Goal: Task Accomplishment & Management: Manage account settings

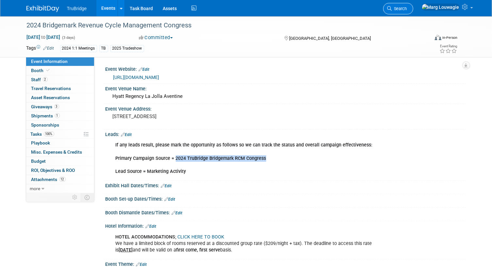
click at [407, 7] on span "Search" at bounding box center [399, 8] width 15 height 5
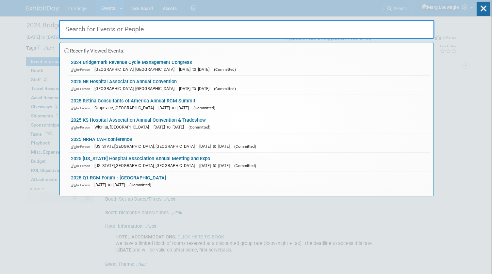
click at [408, 28] on input "text" at bounding box center [247, 29] width 376 height 19
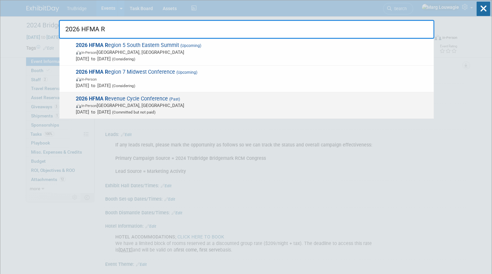
type input "2026 HFMA R"
click at [157, 105] on span "In-Person [GEOGRAPHIC_DATA], [GEOGRAPHIC_DATA]" at bounding box center [253, 105] width 354 height 7
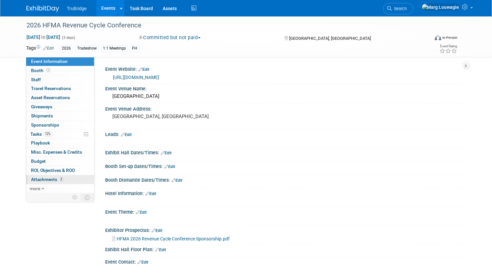
click at [48, 177] on span "Attachments 2" at bounding box center [47, 179] width 33 height 5
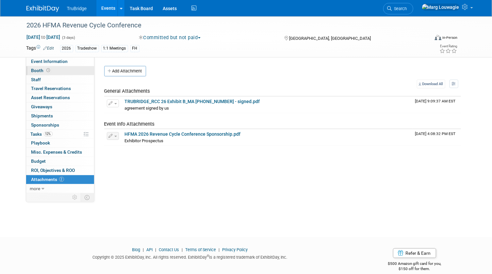
click at [69, 70] on link "Booth" at bounding box center [60, 70] width 68 height 9
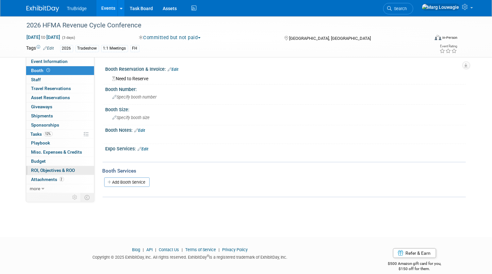
drag, startPoint x: 49, startPoint y: 178, endPoint x: 56, endPoint y: 173, distance: 8.6
click at [49, 178] on span "Attachments 2" at bounding box center [47, 179] width 33 height 5
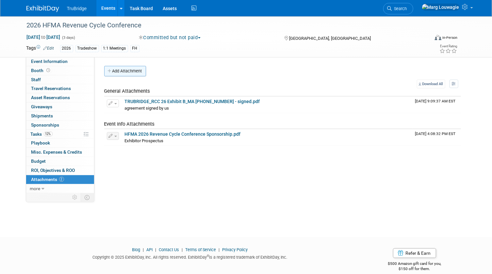
click at [139, 70] on button "Add Attachment" at bounding box center [125, 71] width 42 height 10
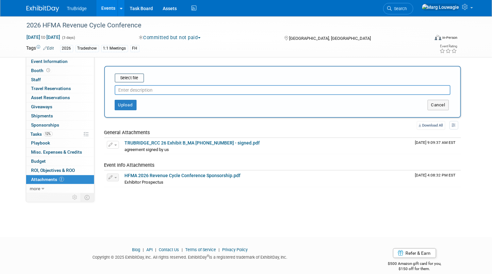
click at [156, 91] on input "text" at bounding box center [283, 90] width 336 height 10
type input "countersigned agreement"
click at [134, 76] on input "file" at bounding box center [105, 78] width 78 height 8
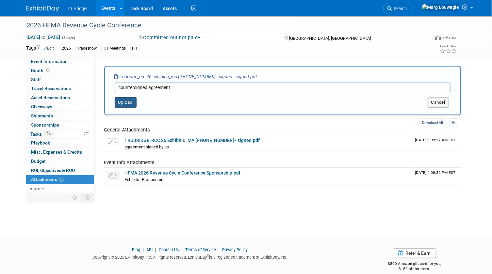
click at [126, 102] on button "Upload" at bounding box center [126, 102] width 22 height 10
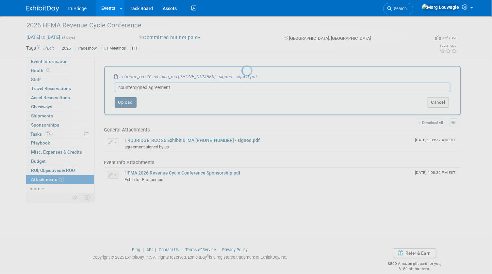
click at [241, 102] on div at bounding box center [245, 137] width 9 height 274
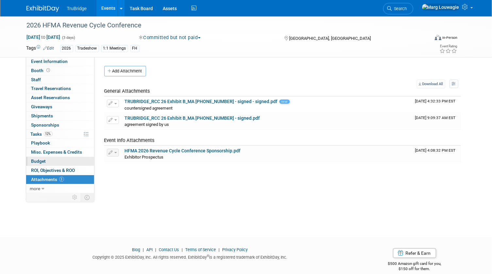
click at [35, 159] on span "Budget" at bounding box center [38, 161] width 15 height 5
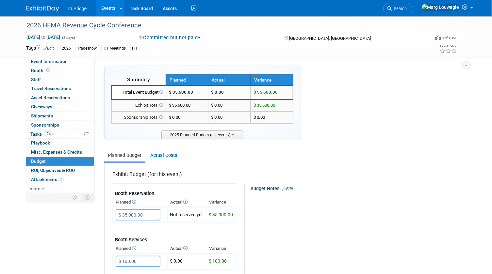
click at [407, 8] on span "Search" at bounding box center [399, 8] width 15 height 5
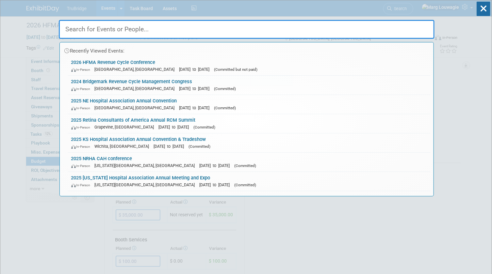
click at [392, 29] on input "text" at bounding box center [247, 29] width 376 height 19
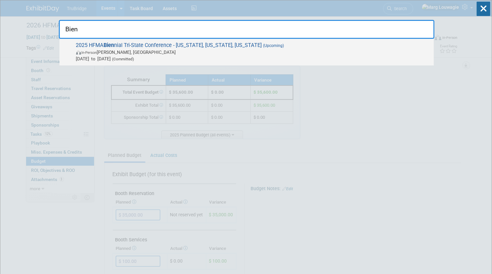
type input "Bien"
click at [150, 47] on span "2025 HFMA Bien nial Tri-State Conference - Ohio, Indiana, Kentucky (Upcoming) I…" at bounding box center [252, 52] width 356 height 20
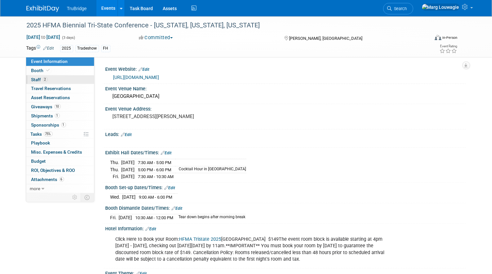
click at [59, 78] on link "2 Staff 2" at bounding box center [60, 79] width 68 height 9
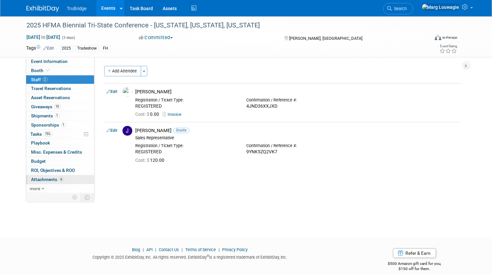
click at [41, 178] on span "Attachments 6" at bounding box center [47, 179] width 33 height 5
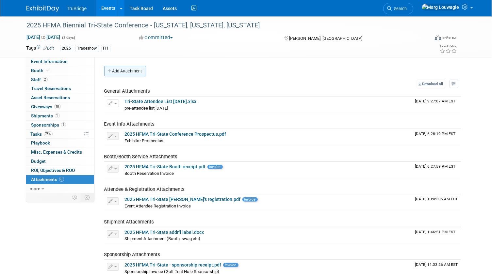
click at [134, 72] on button "Add Attachment" at bounding box center [125, 71] width 42 height 10
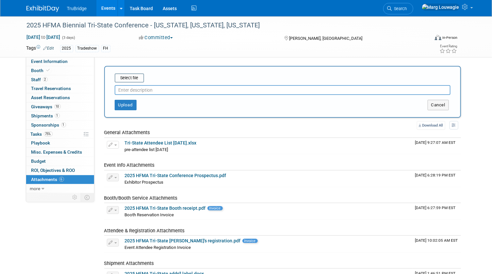
click at [152, 89] on input "text" at bounding box center [283, 90] width 336 height 10
type input "pre attendee list with added info"
click at [127, 75] on input "file" at bounding box center [105, 78] width 78 height 8
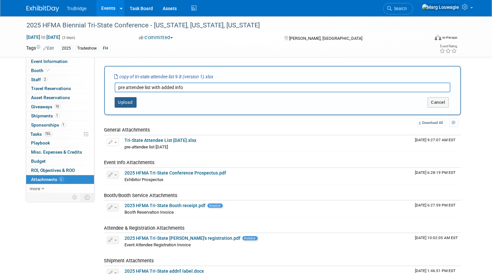
click at [128, 101] on button "Upload" at bounding box center [126, 102] width 22 height 10
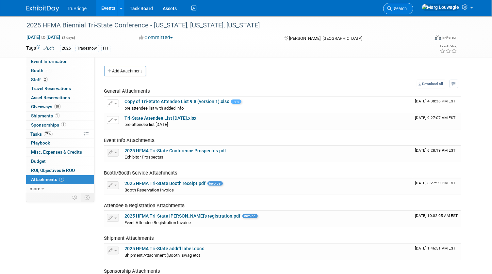
click at [407, 7] on span "Search" at bounding box center [399, 8] width 15 height 5
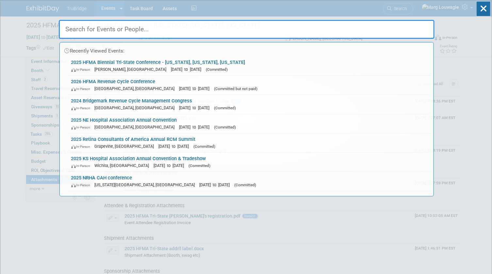
click at [420, 30] on input "text" at bounding box center [247, 29] width 376 height 19
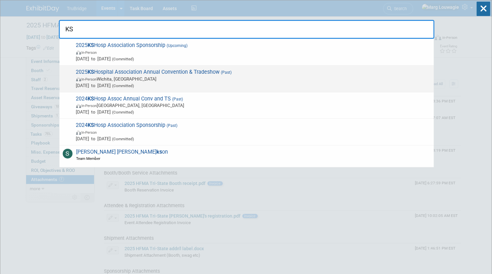
type input "KS"
click at [159, 82] on span "Sep 4, 2025 to Sep 5, 2025 (Committed)" at bounding box center [253, 85] width 354 height 7
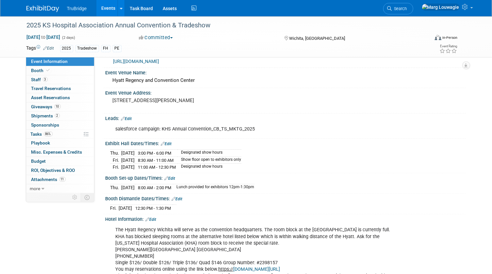
scroll to position [29, 0]
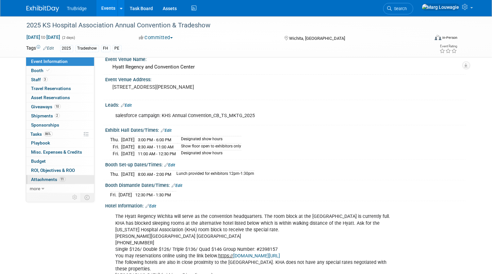
click at [51, 177] on span "Attachments 11" at bounding box center [48, 179] width 34 height 5
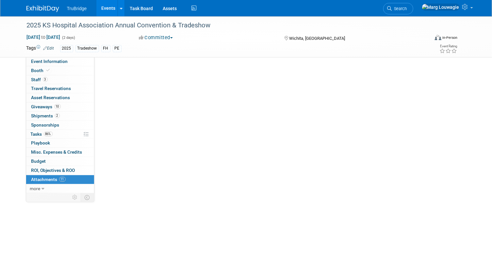
scroll to position [0, 0]
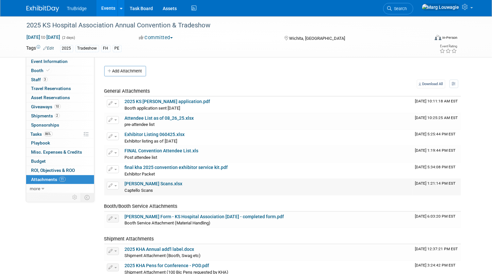
click at [114, 186] on span "button" at bounding box center [115, 186] width 3 height 1
click at [129, 218] on button "Delete Attachment" at bounding box center [135, 219] width 51 height 9
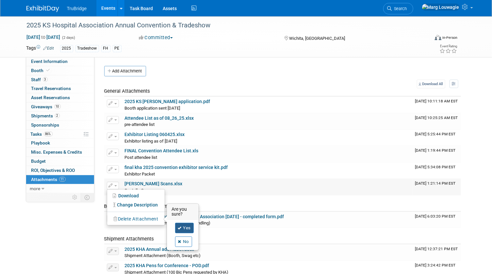
click at [189, 224] on link "Yes" at bounding box center [184, 228] width 19 height 10
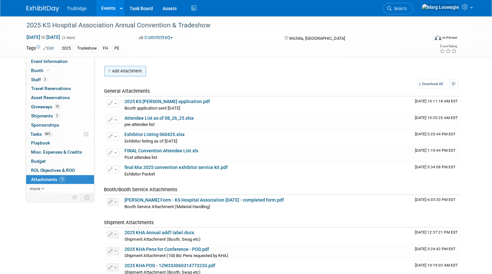
click at [138, 73] on button "Add Attachment" at bounding box center [125, 71] width 42 height 10
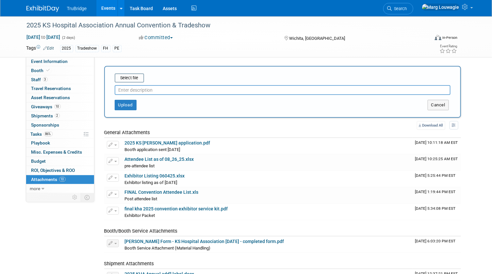
click at [148, 92] on input "text" at bounding box center [283, 90] width 336 height 10
type input "KHA Captello scans"
click at [136, 77] on input "file" at bounding box center [105, 78] width 78 height 8
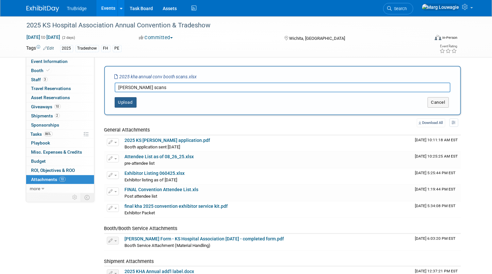
click at [128, 102] on button "Upload" at bounding box center [126, 102] width 22 height 10
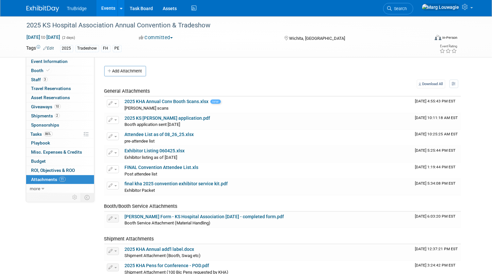
drag, startPoint x: 428, startPoint y: 8, endPoint x: 411, endPoint y: 25, distance: 24.5
click at [407, 8] on span "Search" at bounding box center [399, 8] width 15 height 5
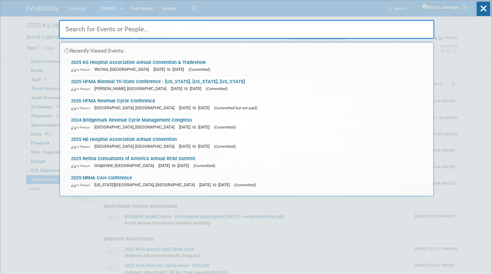
click at [403, 32] on input "text" at bounding box center [247, 29] width 376 height 19
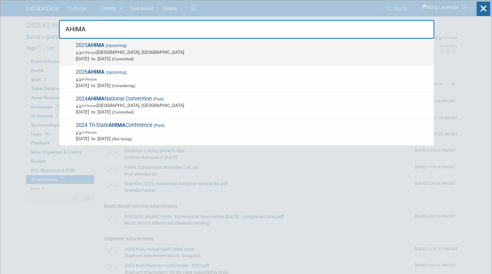
type input "AHIMA"
click at [118, 49] on span "In-Person Minneapolis, MN" at bounding box center [253, 52] width 354 height 7
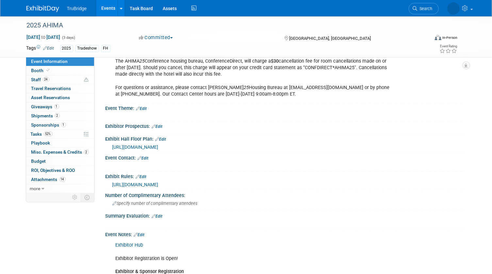
scroll to position [564, 0]
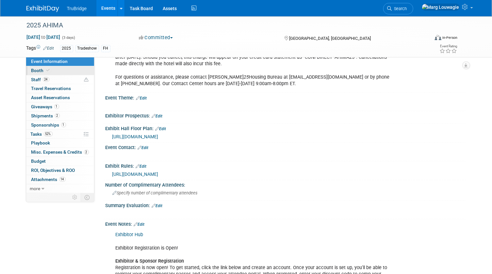
click at [47, 69] on icon at bounding box center [48, 71] width 3 height 4
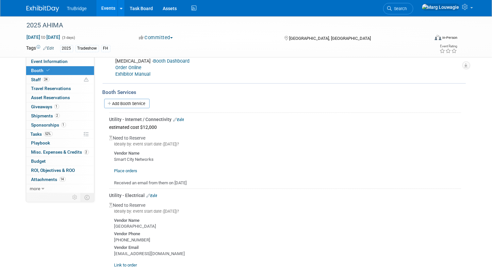
scroll to position [114, 0]
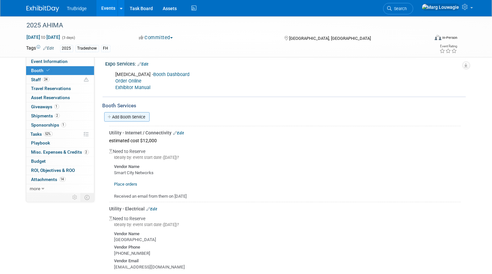
click at [132, 118] on link "Add Booth Service" at bounding box center [126, 116] width 45 height 9
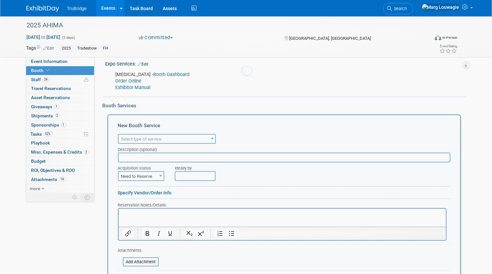
scroll to position [0, 0]
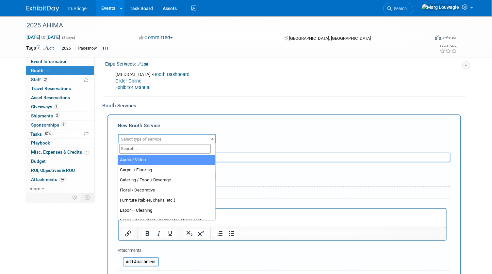
click at [136, 138] on span "Select type of service" at bounding box center [141, 139] width 41 height 5
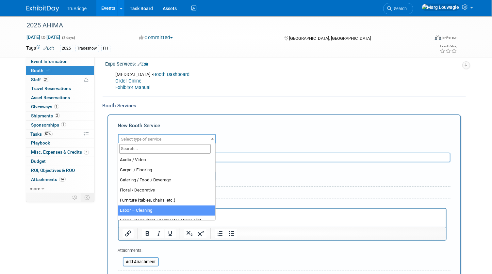
scroll to position [119, 0]
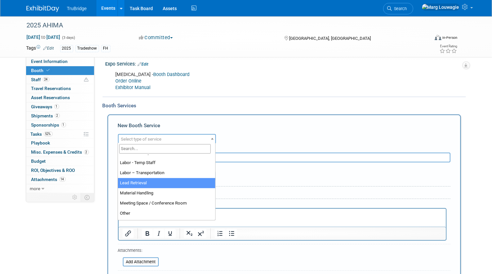
select select "7"
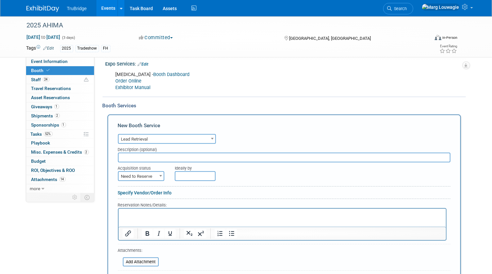
click at [142, 211] on html at bounding box center [281, 213] width 327 height 9
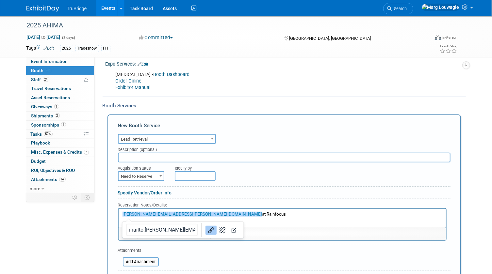
click at [274, 211] on html "﻿kristi.richardson@rainfocus.com at Rainfocus" at bounding box center [281, 213] width 327 height 9
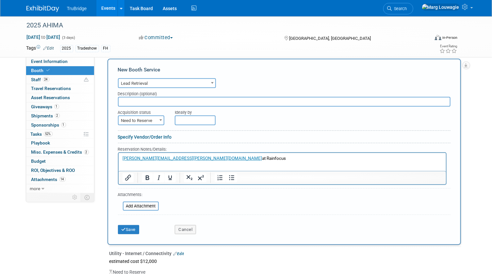
scroll to position [173, 0]
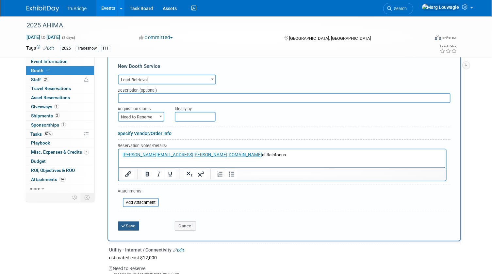
click at [133, 225] on button "Save" at bounding box center [129, 226] width 22 height 9
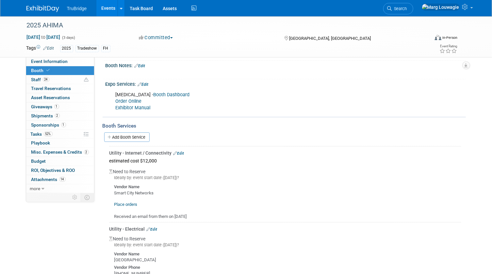
scroll to position [0, 0]
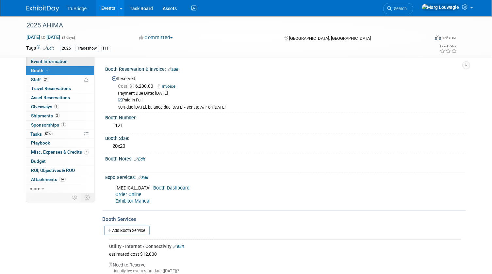
click at [54, 60] on span "Event Information" at bounding box center [49, 61] width 37 height 5
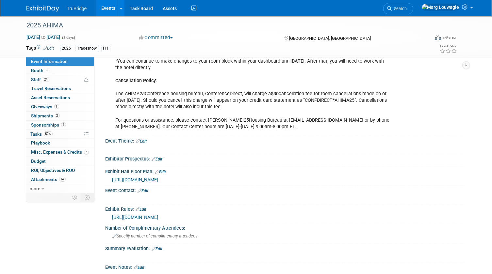
scroll to position [534, 0]
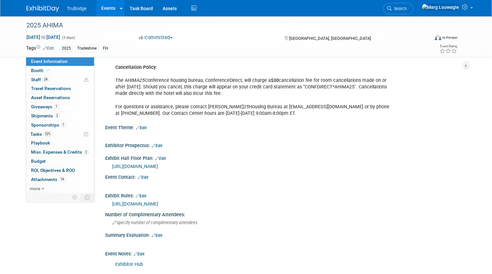
click at [145, 176] on link "Edit" at bounding box center [143, 178] width 11 height 5
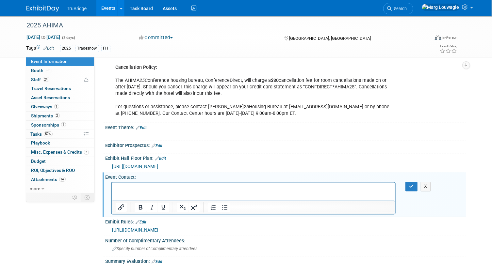
scroll to position [0, 0]
click at [132, 186] on p "Rich Text Area. Press ALT-0 for help." at bounding box center [253, 188] width 276 height 7
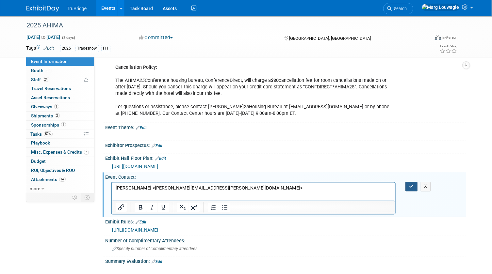
click at [406, 182] on button "button" at bounding box center [411, 186] width 12 height 9
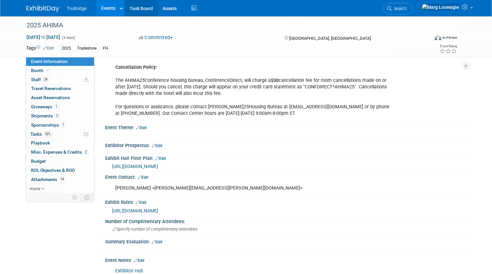
click at [147, 8] on link "Task Board" at bounding box center [141, 8] width 33 height 16
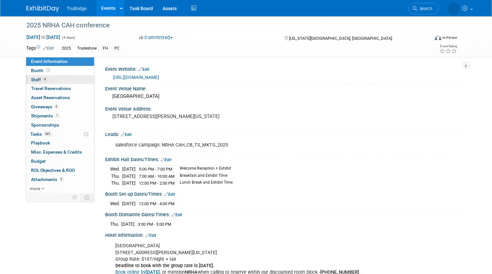
click at [35, 81] on span "Staff 4" at bounding box center [39, 79] width 16 height 5
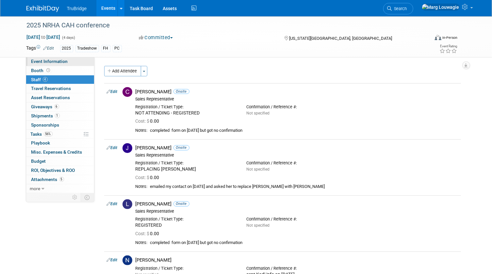
click at [64, 61] on span "Event Information" at bounding box center [49, 61] width 37 height 5
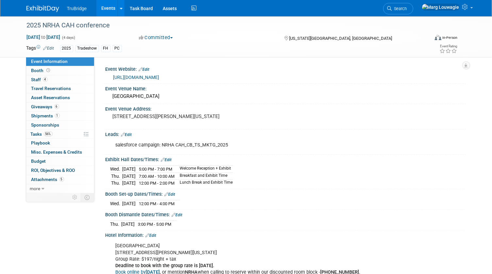
click at [159, 76] on link "[URL][DOMAIN_NAME]" at bounding box center [136, 77] width 46 height 5
click at [49, 79] on link "4 Staff 4" at bounding box center [60, 79] width 68 height 9
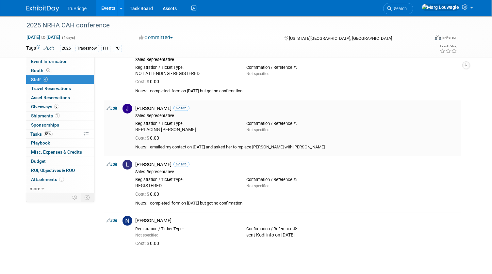
scroll to position [59, 0]
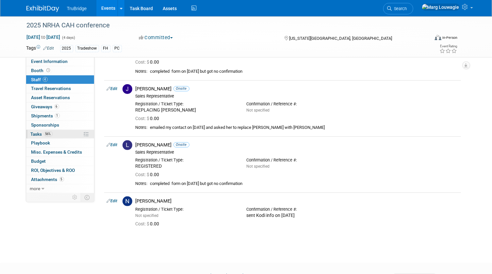
click at [37, 134] on span "Tasks 56%" at bounding box center [42, 134] width 22 height 5
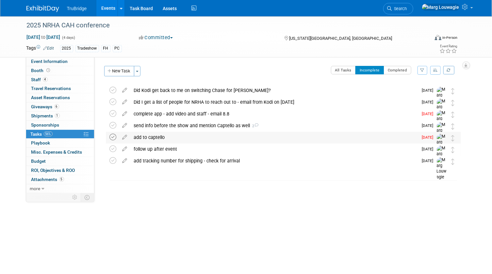
click at [112, 138] on icon at bounding box center [113, 137] width 7 height 7
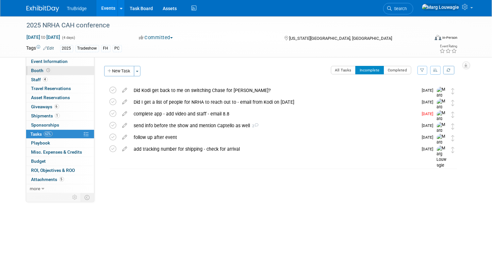
click at [49, 72] on span at bounding box center [48, 70] width 6 height 5
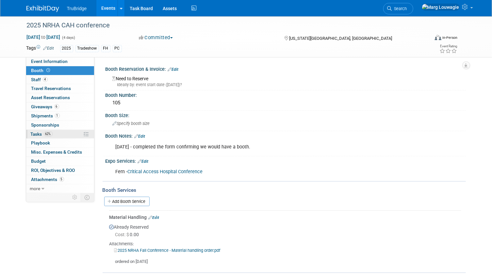
click at [40, 133] on span "Tasks 62%" at bounding box center [42, 134] width 22 height 5
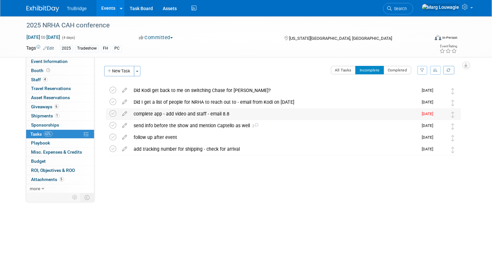
click at [199, 114] on div "complete app - add video and staff - email 8.8" at bounding box center [274, 113] width 287 height 11
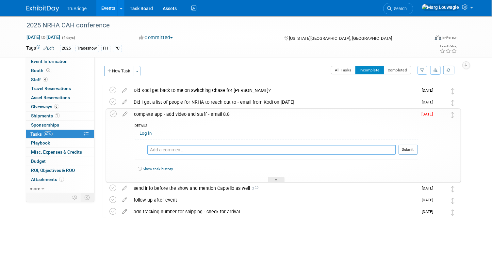
click at [196, 149] on textarea at bounding box center [271, 150] width 249 height 10
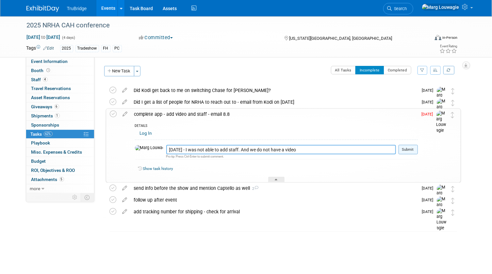
type textarea "[DATE] - I was not able to add staff. And we do not have a video"
click at [414, 150] on button "Submit" at bounding box center [408, 150] width 19 height 10
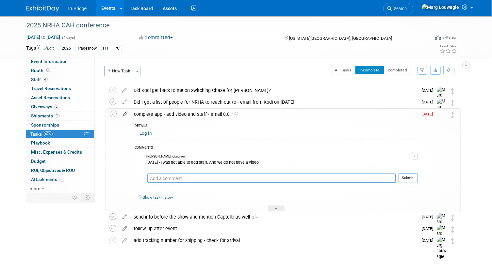
click at [125, 113] on icon at bounding box center [125, 113] width 11 height 8
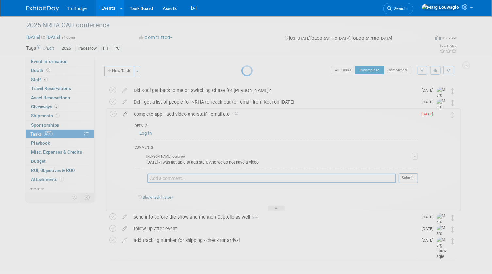
click at [241, 113] on div at bounding box center [245, 137] width 9 height 274
select select "8"
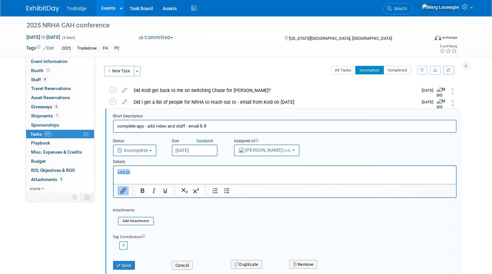
scroll to position [13, 0]
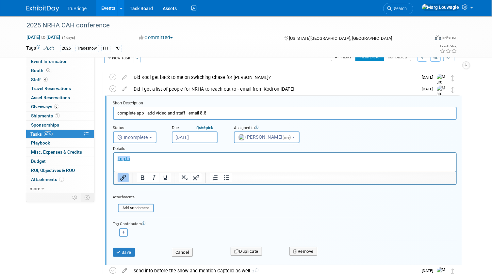
click at [197, 136] on input "Sep 10, 2025" at bounding box center [195, 138] width 46 height 12
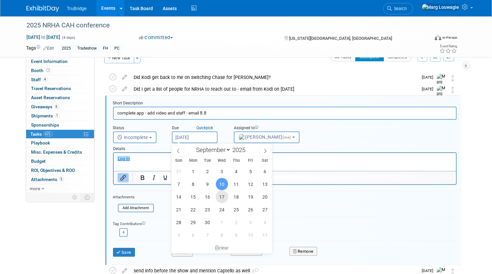
click at [222, 199] on span "17" at bounding box center [222, 197] width 13 height 13
type input "Sep 17, 2025"
click at [222, 199] on form "Short Description complete app - add video and staff - email 8.8 Status <i clas…" at bounding box center [284, 182] width 353 height 163
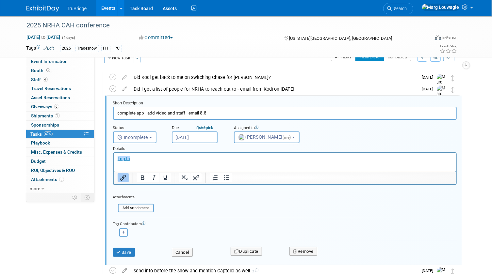
click at [168, 112] on input "complete app - add video and staff - email 8.8" at bounding box center [285, 113] width 344 height 13
click at [200, 114] on input "complete app - add video and staff - email 8.8" at bounding box center [285, 113] width 344 height 13
click at [175, 114] on input "complete app - add video and staff - email 8.8" at bounding box center [285, 113] width 344 height 13
type input "complete app - see if I can add staff - email 8.8"
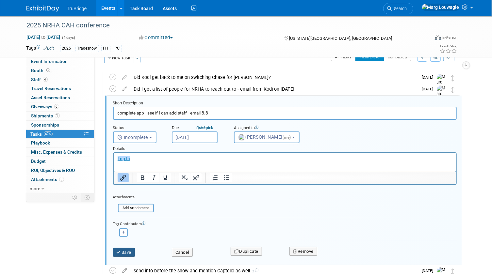
click at [126, 252] on button "Save" at bounding box center [124, 252] width 22 height 9
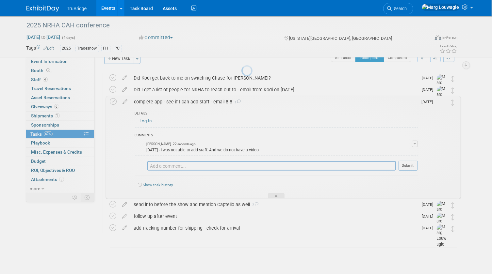
scroll to position [12, 0]
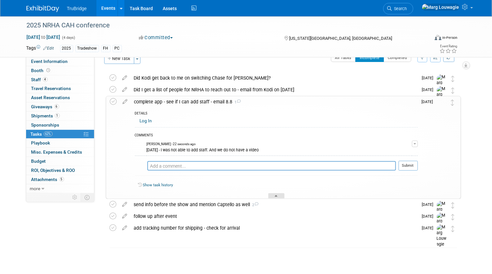
click at [272, 197] on div at bounding box center [276, 196] width 16 height 6
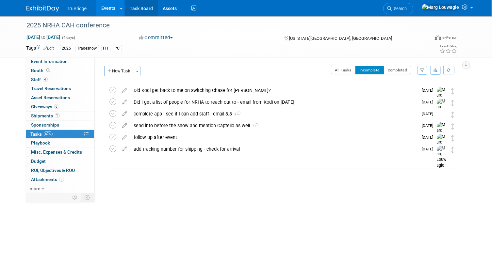
click at [152, 8] on link "Task Board" at bounding box center [141, 8] width 33 height 16
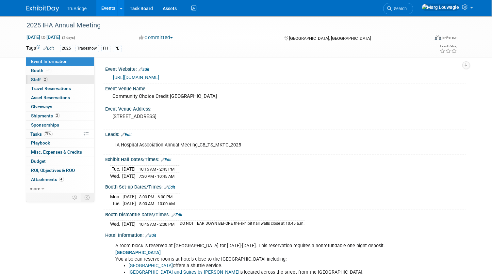
click at [31, 79] on span "Staff 2" at bounding box center [39, 79] width 16 height 5
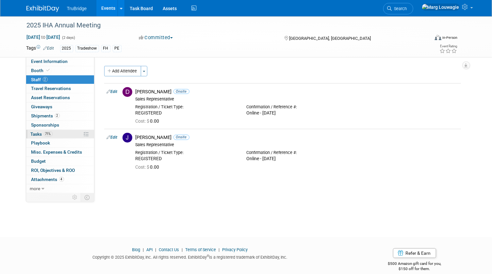
click at [40, 134] on span "Tasks 71%" at bounding box center [42, 134] width 22 height 5
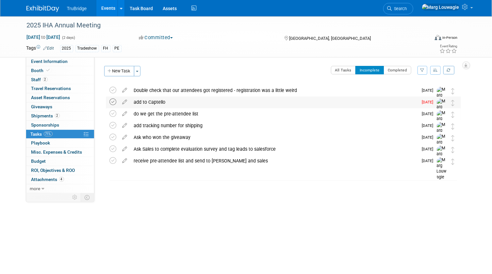
click at [115, 102] on icon at bounding box center [113, 102] width 7 height 7
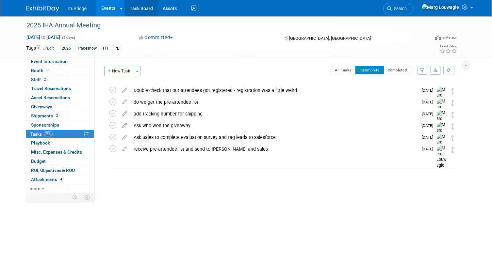
click at [140, 10] on link "Task Board" at bounding box center [141, 8] width 33 height 16
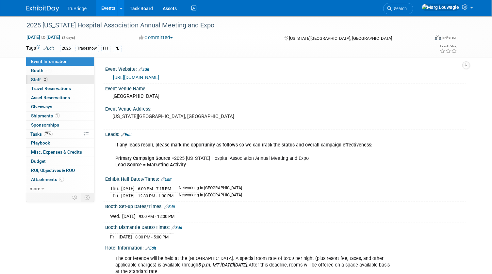
click at [41, 76] on link "2 Staff 2" at bounding box center [60, 79] width 68 height 9
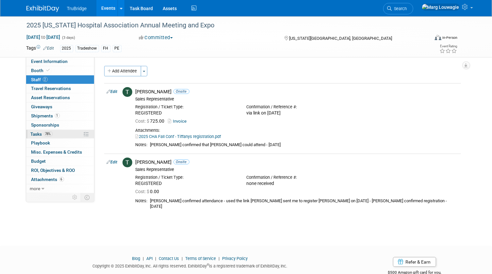
click at [36, 132] on span "Tasks 78%" at bounding box center [42, 134] width 22 height 5
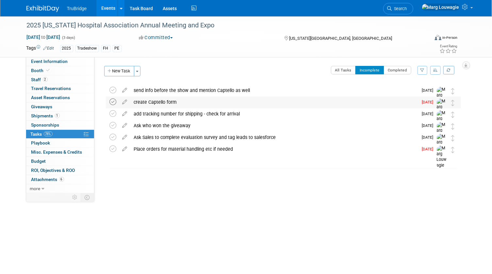
click at [114, 101] on icon at bounding box center [113, 102] width 7 height 7
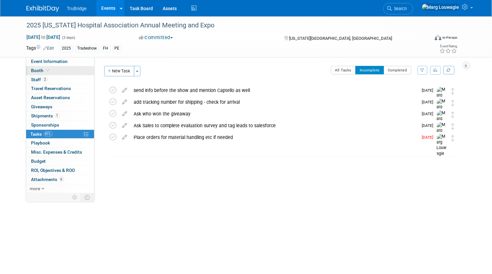
click at [65, 70] on link "Booth" at bounding box center [60, 70] width 68 height 9
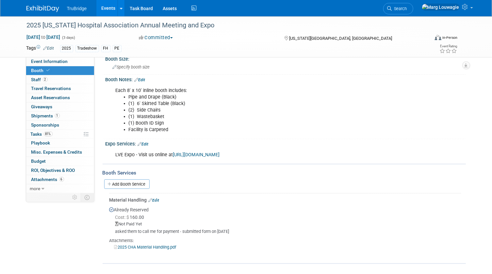
scroll to position [74, 0]
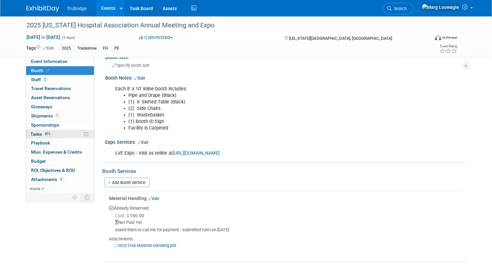
click at [41, 133] on span "Tasks 81%" at bounding box center [42, 134] width 22 height 5
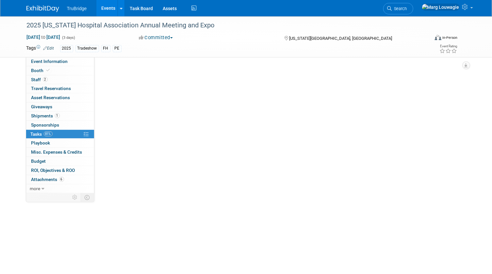
scroll to position [0, 0]
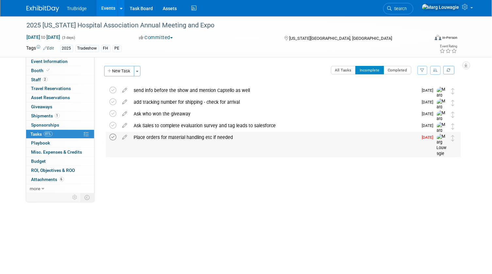
click at [112, 138] on icon at bounding box center [113, 137] width 7 height 7
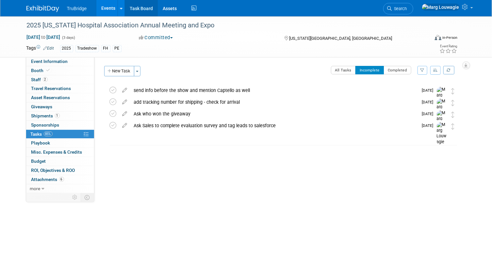
click at [140, 8] on link "Task Board" at bounding box center [141, 8] width 33 height 16
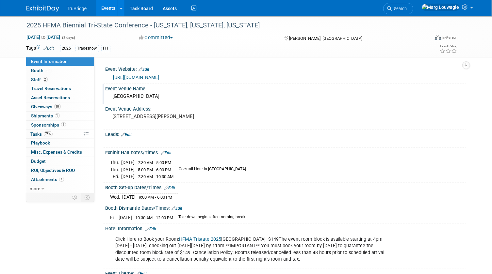
drag, startPoint x: 112, startPoint y: 95, endPoint x: 162, endPoint y: 95, distance: 50.0
click at [162, 95] on div "[GEOGRAPHIC_DATA]" at bounding box center [285, 96] width 351 height 10
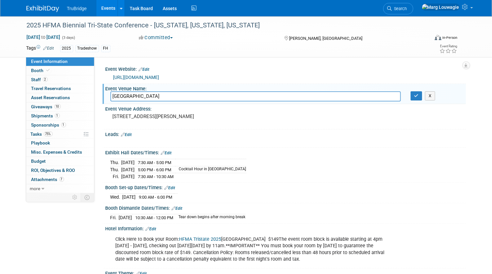
drag, startPoint x: 170, startPoint y: 96, endPoint x: 101, endPoint y: 99, distance: 69.0
click at [101, 99] on div "Event Website: Edit [URL][DOMAIN_NAME] Event Venue Name: [GEOGRAPHIC_DATA] [GEO…" at bounding box center [279, 125] width 371 height 136
click at [418, 95] on button "button" at bounding box center [417, 95] width 12 height 9
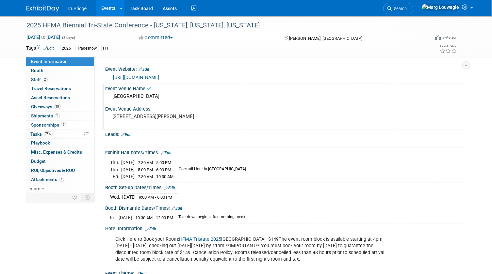
click at [158, 120] on pre "[STREET_ADDRESS][PERSON_NAME]" at bounding box center [181, 117] width 136 height 6
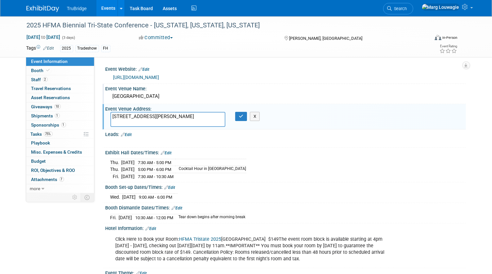
drag, startPoint x: 113, startPoint y: 114, endPoint x: 155, endPoint y: 121, distance: 42.3
click at [155, 121] on textarea "[STREET_ADDRESS][PERSON_NAME]" at bounding box center [167, 119] width 115 height 15
click at [241, 117] on icon "button" at bounding box center [241, 116] width 5 height 4
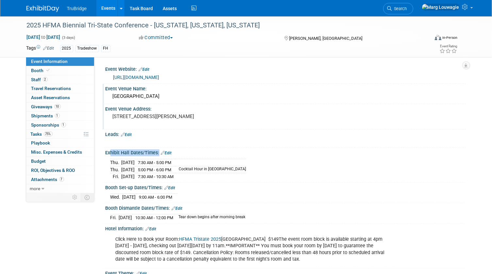
drag, startPoint x: 106, startPoint y: 151, endPoint x: 159, endPoint y: 157, distance: 52.9
click at [159, 157] on div "Exhibit Hall Dates/Times: Edit [DATE] 7:30 AM - 5:00 PM [DATE] 5:00 PM - 6:00 P…" at bounding box center [284, 165] width 363 height 35
click at [156, 159] on td "7:30 AM - 5:00 PM" at bounding box center [155, 162] width 40 height 7
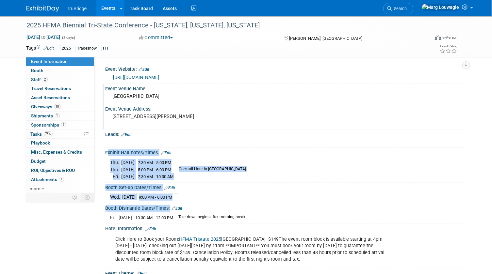
drag, startPoint x: 104, startPoint y: 152, endPoint x: 219, endPoint y: 212, distance: 130.6
click at [219, 212] on div "Event Website: Edit [URL][DOMAIN_NAME] Event Venue Name: [GEOGRAPHIC_DATA] Even…" at bounding box center [282, 262] width 357 height 396
click at [219, 213] on div "[DATE] 10:30 AM - 12:00 PM Tear down begins after morning break" at bounding box center [285, 217] width 351 height 9
drag, startPoint x: 270, startPoint y: 217, endPoint x: 105, endPoint y: 153, distance: 177.5
click at [105, 153] on div "Event Website: Edit [URL][DOMAIN_NAME] Event Venue Name: [GEOGRAPHIC_DATA] Even…" at bounding box center [282, 262] width 357 height 396
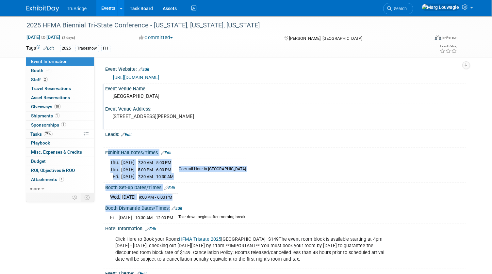
drag, startPoint x: 105, startPoint y: 153, endPoint x: 130, endPoint y: 163, distance: 27.0
copy div "Exhibit Hall Dates/Times: Edit [DATE] 7:30 AM - 5:00 PM [DATE] 5:00 PM - 6:00 P…"
click at [186, 157] on div "[DATE] 7:30 AM - 5:00 PM [DATE] 5:00 PM - 6:00 PM Cocktail Hour in [GEOGRAPHIC_…" at bounding box center [285, 168] width 351 height 23
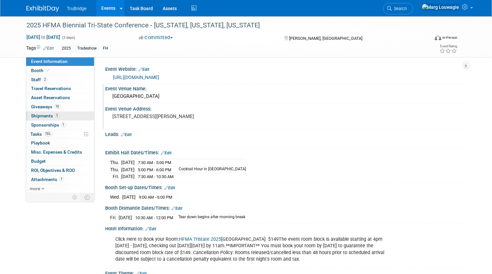
click at [50, 114] on span "Shipments 1" at bounding box center [45, 115] width 28 height 5
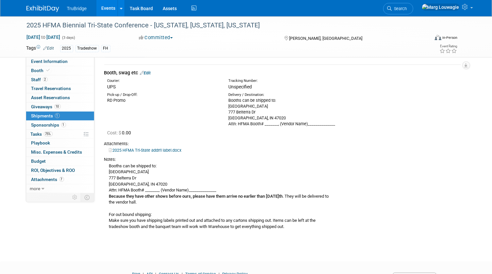
scroll to position [29, 0]
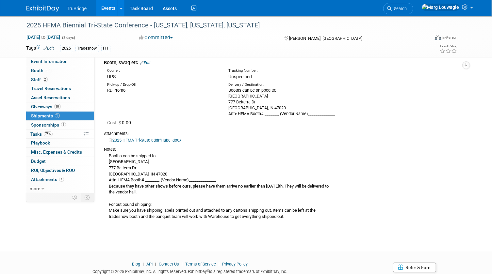
click at [302, 190] on div "Booths can be shipped to: [GEOGRAPHIC_DATA] [STREET_ADDRESS][PERSON_NAME] Attn:…" at bounding box center [282, 187] width 357 height 68
click at [289, 185] on div "Booths can be shipped to: [GEOGRAPHIC_DATA] [STREET_ADDRESS][PERSON_NAME] Attn:…" at bounding box center [282, 187] width 357 height 68
drag, startPoint x: 289, startPoint y: 185, endPoint x: 333, endPoint y: 190, distance: 44.0
click at [333, 190] on div "Booths can be shipped to: [GEOGRAPHIC_DATA] [STREET_ADDRESS][PERSON_NAME] Attn:…" at bounding box center [282, 187] width 357 height 68
drag, startPoint x: 333, startPoint y: 190, endPoint x: 313, endPoint y: 184, distance: 21.0
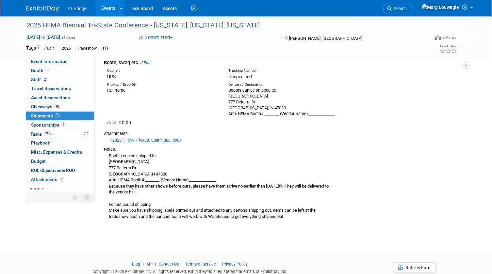
copy div "They will be delivered to the [GEOGRAPHIC_DATA]."
click at [173, 188] on b "Because they have other shows before ours, please have them arrive no earlier t…" at bounding box center [194, 186] width 170 height 5
drag, startPoint x: 218, startPoint y: 220, endPoint x: 206, endPoint y: 220, distance: 11.4
click at [218, 220] on div "Notes: Booths can be shipped to: [GEOGRAPHIC_DATA] [GEOGRAPHIC_DATA][PERSON_NAM…" at bounding box center [282, 182] width 357 height 79
drag, startPoint x: 109, startPoint y: 209, endPoint x: 317, endPoint y: 219, distance: 208.0
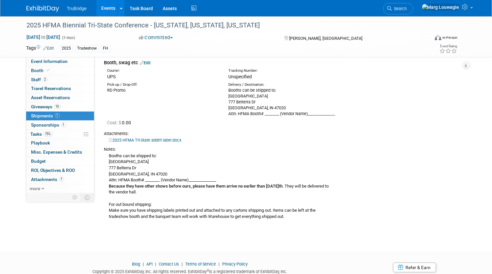
click at [317, 219] on div "Booths can be shipped to: [GEOGRAPHIC_DATA] [STREET_ADDRESS][PERSON_NAME] Attn:…" at bounding box center [282, 187] width 357 height 68
copy div "Make sure you have shipping labels printed out and attached to any cartons ship…"
drag, startPoint x: 66, startPoint y: 63, endPoint x: 85, endPoint y: 63, distance: 18.6
click at [66, 63] on span "Event Information" at bounding box center [49, 61] width 37 height 5
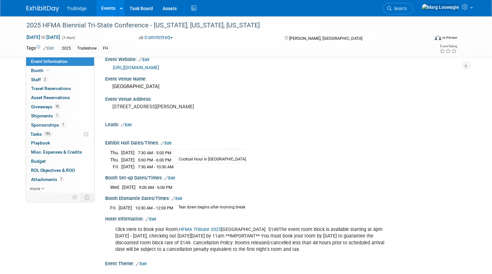
scroll to position [0, 0]
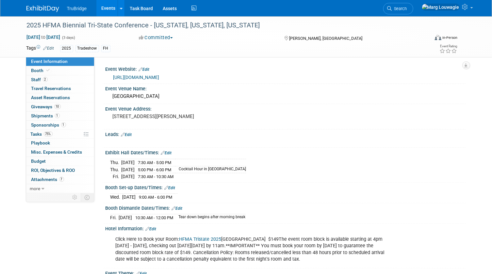
click at [132, 134] on link "Edit" at bounding box center [126, 135] width 11 height 5
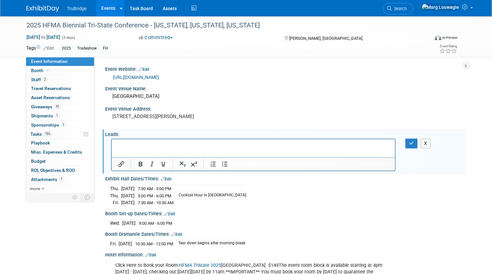
click at [122, 145] on p "Rich Text Area. Press ALT-0 for help." at bounding box center [253, 145] width 276 height 7
click at [139, 162] on icon "Bold" at bounding box center [141, 164] width 4 height 5
click at [409, 143] on icon "button" at bounding box center [411, 143] width 5 height 5
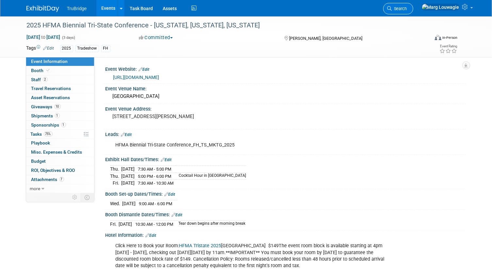
click at [407, 7] on span "Search" at bounding box center [399, 8] width 15 height 5
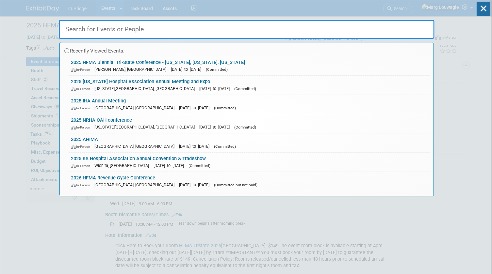
click at [392, 26] on input "text" at bounding box center [247, 29] width 376 height 19
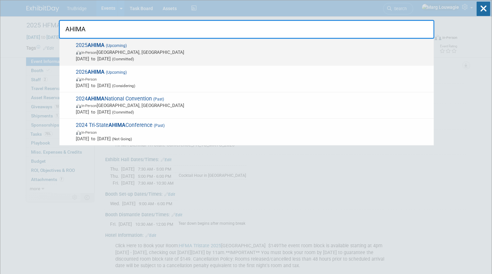
type input "AHIMA"
click at [139, 48] on span "2025 AHIMA (Upcoming) In-Person [GEOGRAPHIC_DATA], [GEOGRAPHIC_DATA] [DATE] to …" at bounding box center [252, 52] width 356 height 20
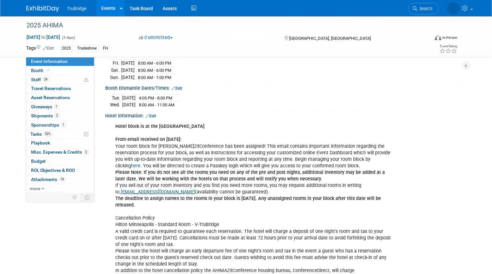
scroll to position [178, 0]
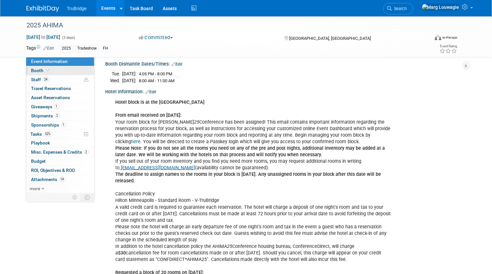
click at [63, 72] on link "Booth" at bounding box center [60, 70] width 68 height 9
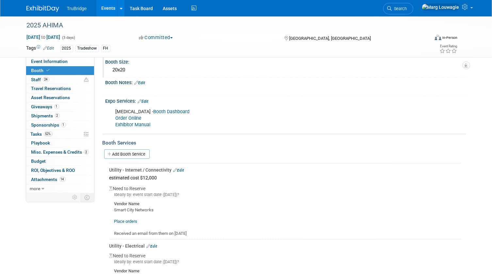
scroll to position [119, 0]
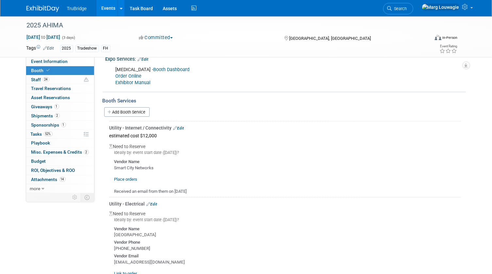
click at [154, 69] on link "Booth Dashboard" at bounding box center [172, 70] width 36 height 6
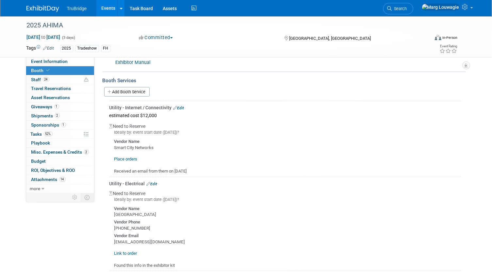
scroll to position [178, 0]
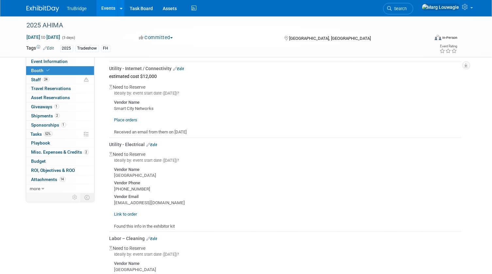
click at [180, 67] on link "Edit" at bounding box center [178, 69] width 11 height 5
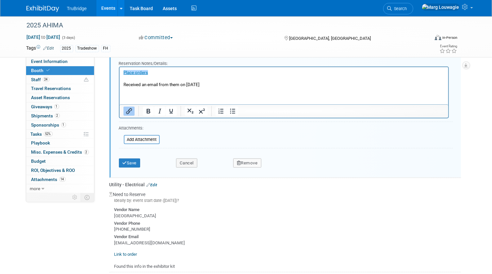
scroll to position [343, 0]
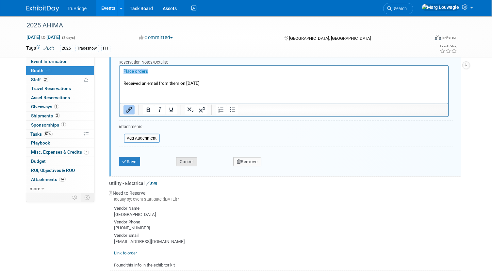
click at [189, 161] on button "Cancel" at bounding box center [186, 161] width 21 height 9
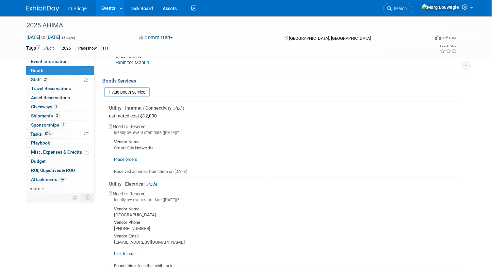
scroll to position [135, 0]
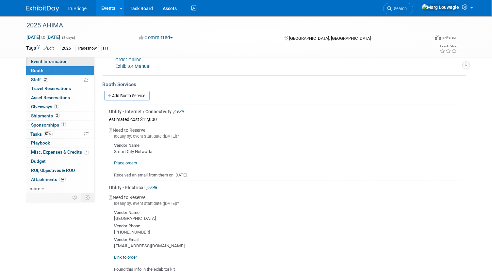
click at [74, 60] on link "Event Information" at bounding box center [60, 61] width 68 height 9
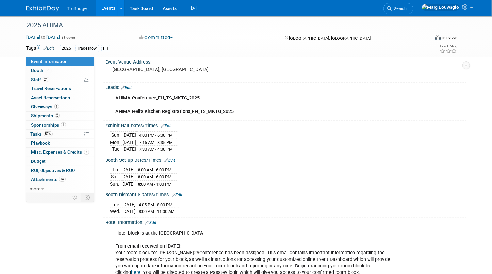
scroll to position [59, 0]
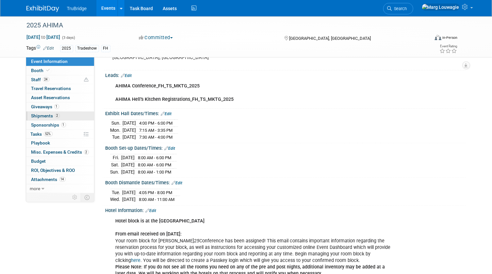
click at [41, 113] on link "2 Shipments 2" at bounding box center [60, 116] width 68 height 9
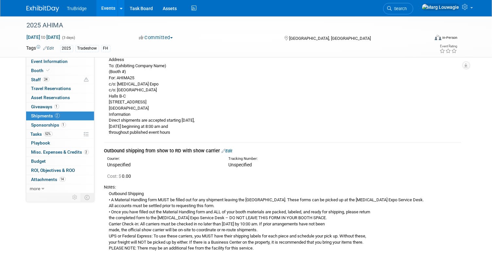
scroll to position [178, 0]
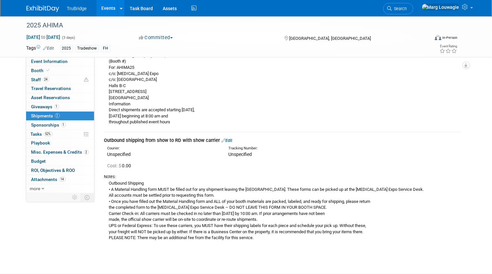
click at [230, 141] on link "Edit" at bounding box center [227, 140] width 11 height 5
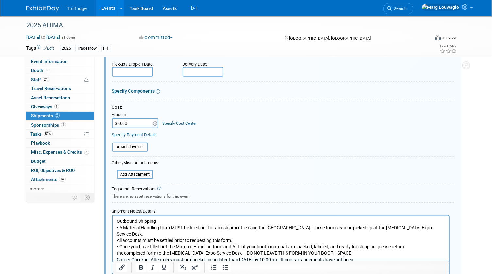
scroll to position [355, 0]
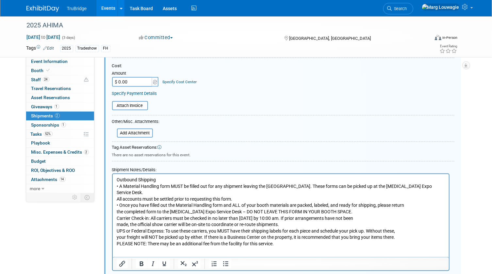
click at [168, 179] on p "Outbound Shipping • A Material Handling form MUST be filled out for any shipmen…" at bounding box center [280, 212] width 329 height 71
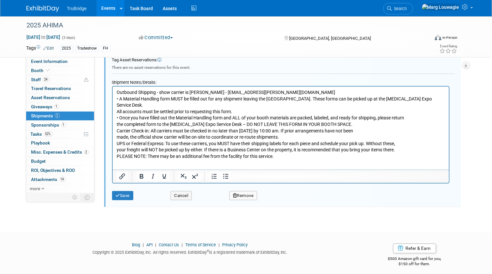
scroll to position [444, 0]
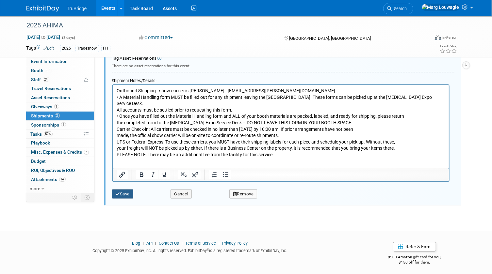
click at [128, 193] on button "Save" at bounding box center [123, 194] width 22 height 9
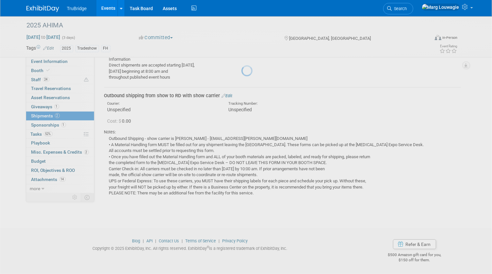
scroll to position [222, 0]
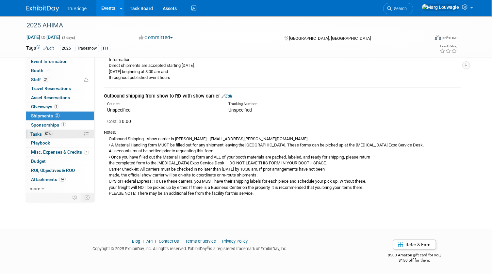
click at [36, 132] on span "Tasks 52%" at bounding box center [42, 134] width 22 height 5
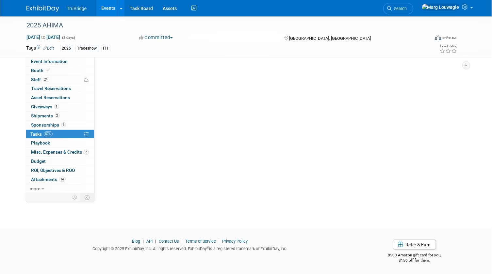
scroll to position [0, 0]
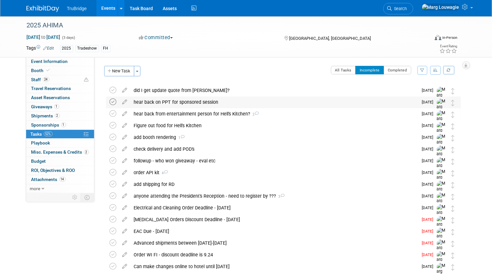
click at [114, 101] on icon at bounding box center [113, 102] width 7 height 7
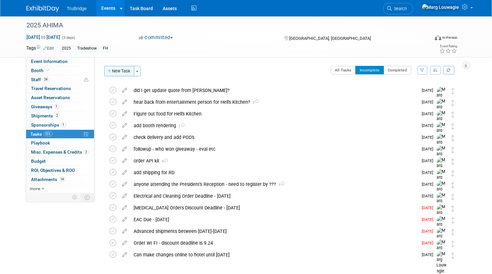
click at [123, 73] on button "New Task" at bounding box center [119, 71] width 30 height 10
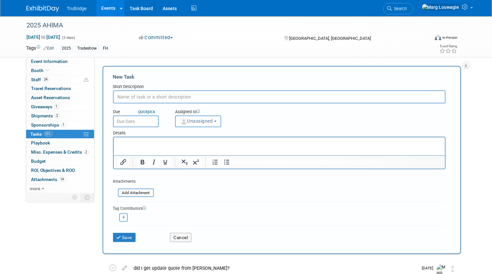
click at [138, 93] on input "text" at bounding box center [279, 96] width 333 height 13
type input "order outbound shipping"
click at [203, 121] on span "Unassigned" at bounding box center [196, 121] width 33 height 5
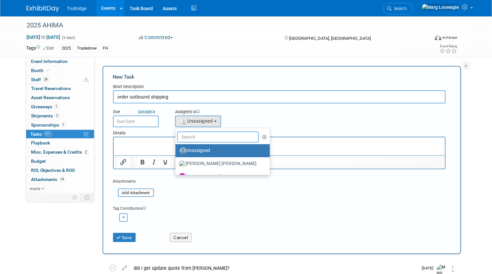
click at [201, 138] on input "text" at bounding box center [218, 137] width 82 height 11
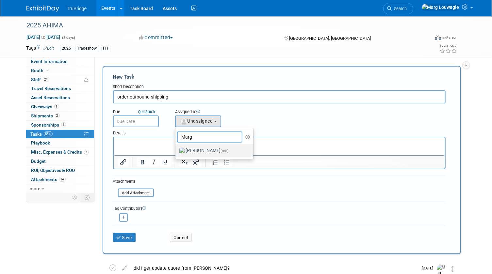
type input "Marg"
drag, startPoint x: 203, startPoint y: 152, endPoint x: 63, endPoint y: 0, distance: 206.5
click at [203, 152] on label "Marg Louwagie (me)" at bounding box center [213, 151] width 68 height 10
click at [176, 152] on input "Marg Louwagie (me)" at bounding box center [174, 150] width 4 height 4
select select "0abee163-1570-438d-a0ea-e9129f2ffbd7"
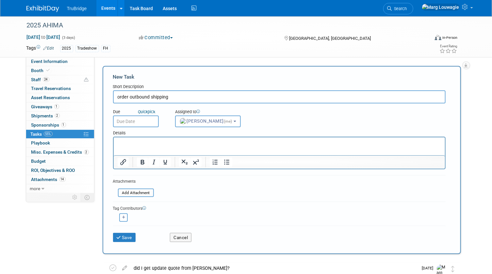
click at [139, 124] on input "text" at bounding box center [136, 122] width 46 height 12
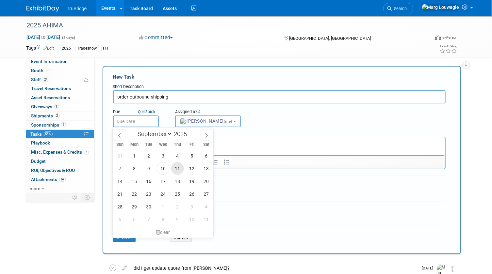
click at [182, 167] on span "11" at bounding box center [177, 168] width 13 height 13
type input "Sep 11, 2025"
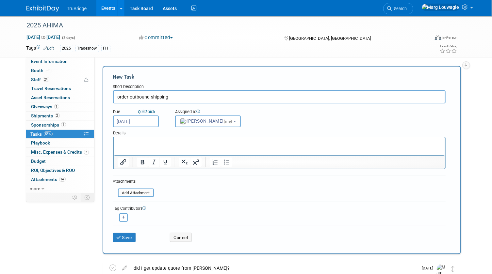
click at [142, 146] on html at bounding box center [278, 141] width 331 height 9
click at [126, 235] on button "Save" at bounding box center [124, 237] width 23 height 9
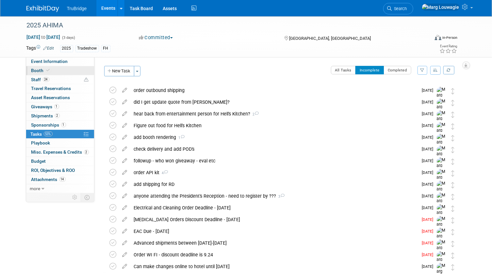
click at [43, 69] on span "Booth" at bounding box center [41, 70] width 20 height 5
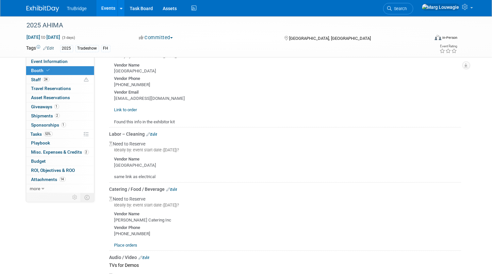
scroll to position [297, 0]
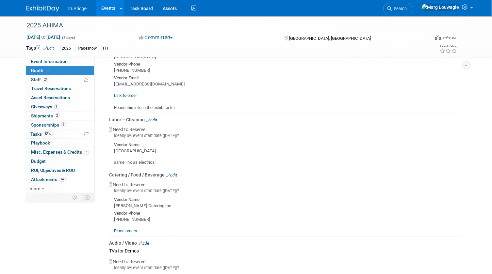
click at [173, 173] on link "Edit" at bounding box center [172, 175] width 11 height 5
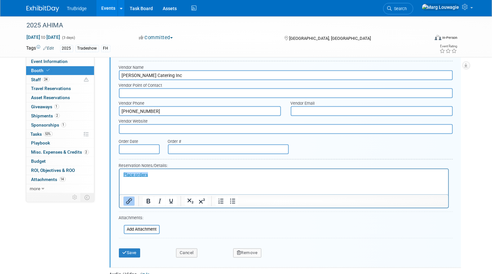
scroll to position [479, 0]
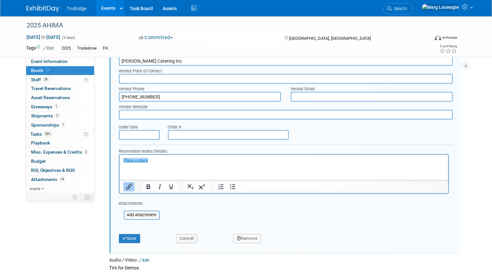
click at [250, 238] on button "Remove" at bounding box center [247, 239] width 28 height 9
click at [286, 241] on link "Yes" at bounding box center [283, 244] width 19 height 10
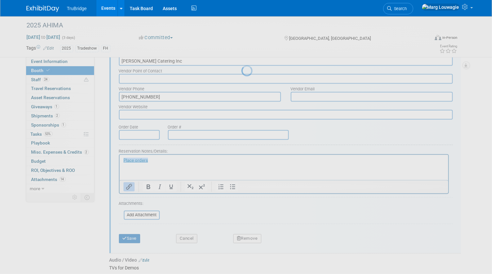
scroll to position [413, 0]
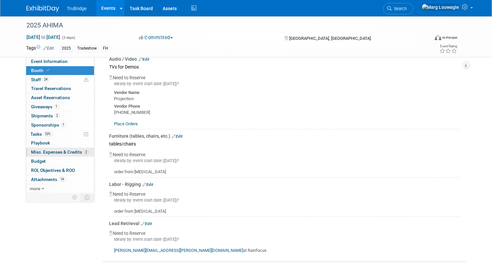
click at [58, 149] on link "2 Misc. Expenses & Credits 2" at bounding box center [60, 152] width 68 height 9
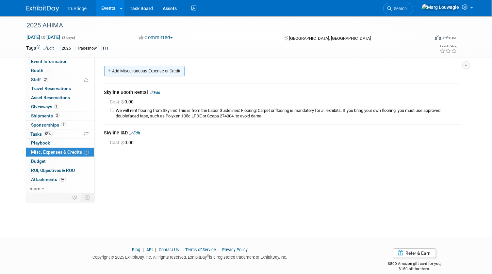
click at [155, 70] on link "Add Miscellaneous Expense or Credit" at bounding box center [144, 71] width 80 height 10
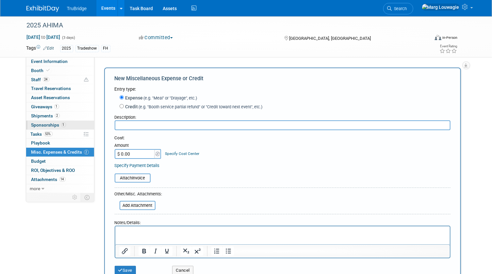
click at [43, 124] on span "Sponsorships 1" at bounding box center [48, 125] width 35 height 5
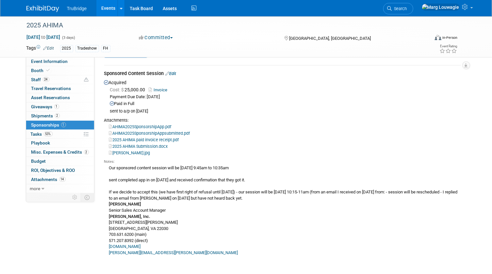
scroll to position [78, 0]
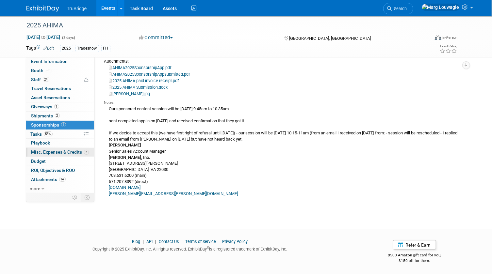
click at [41, 152] on span "Misc. Expenses & Credits 2" at bounding box center [59, 152] width 57 height 5
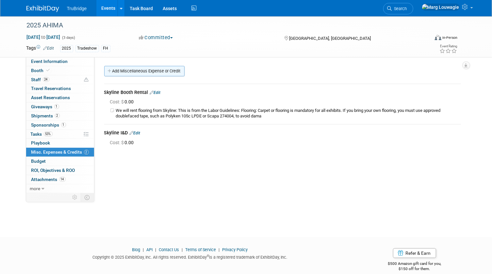
click at [132, 69] on link "Add Miscellaneous Expense or Credit" at bounding box center [144, 71] width 80 height 10
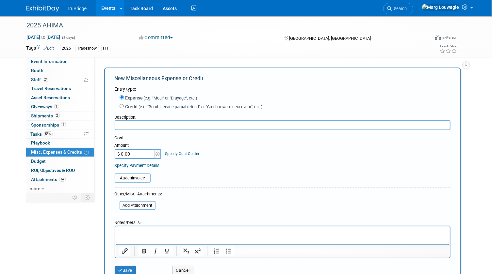
click at [143, 125] on input "text" at bounding box center [283, 126] width 336 height 10
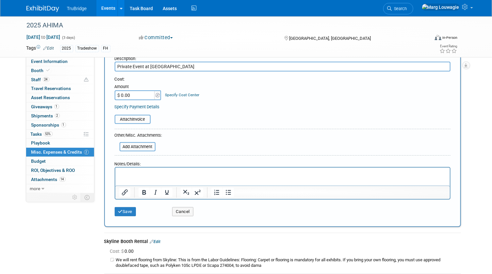
scroll to position [59, 0]
type input "Private Event at Hell's Kitchen"
click at [131, 210] on button "Save" at bounding box center [126, 211] width 22 height 9
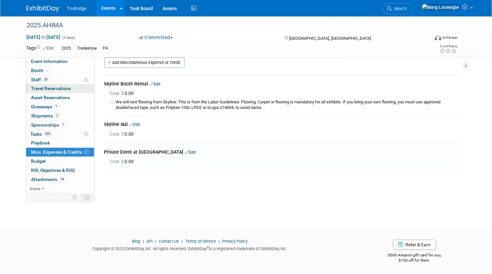
scroll to position [0, 0]
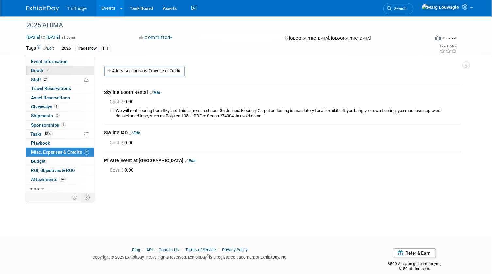
click at [54, 69] on link "Booth" at bounding box center [60, 70] width 68 height 9
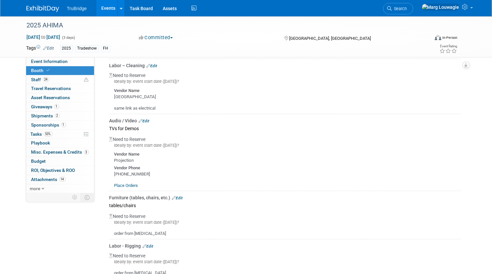
scroll to position [356, 0]
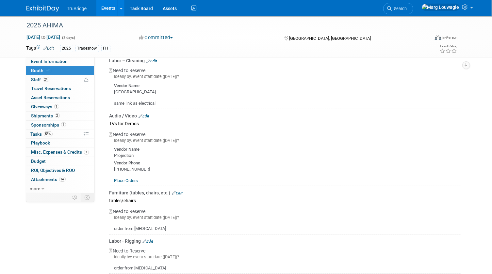
click at [148, 114] on link "Edit" at bounding box center [144, 116] width 11 height 5
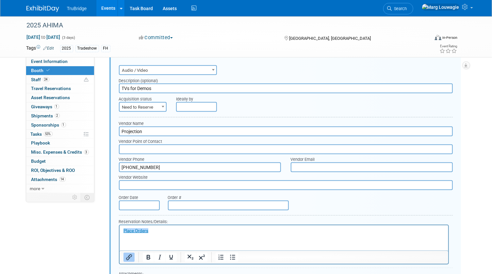
scroll to position [449, 0]
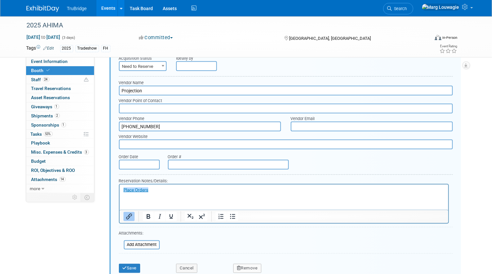
click at [172, 189] on p "﻿Place Orders" at bounding box center [283, 191] width 321 height 6
click at [160, 88] on input "Projection" at bounding box center [286, 91] width 334 height 10
type input "Projection - Ordering from JL through Skyline"
click at [134, 268] on button "Save" at bounding box center [130, 268] width 22 height 9
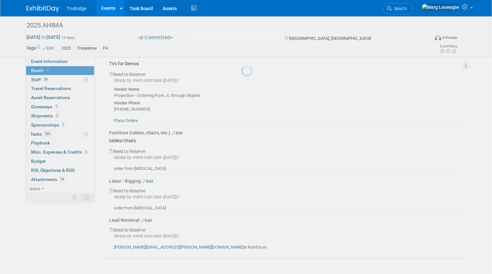
scroll to position [390, 0]
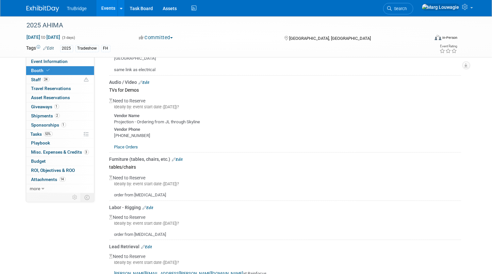
click at [150, 80] on link "Edit" at bounding box center [144, 82] width 11 height 5
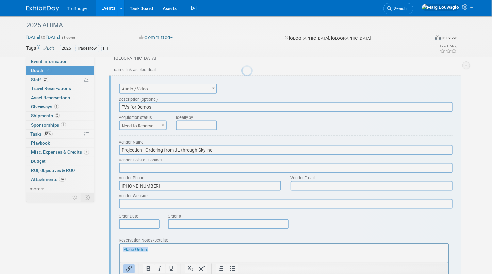
scroll to position [0, 0]
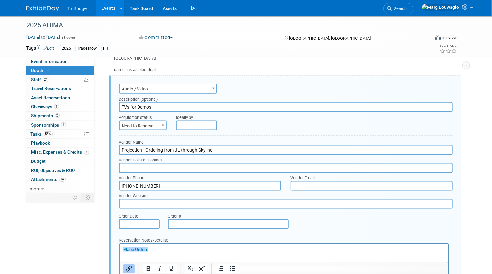
click at [147, 124] on span "Need to Reserve" at bounding box center [143, 126] width 47 height 9
select select "2"
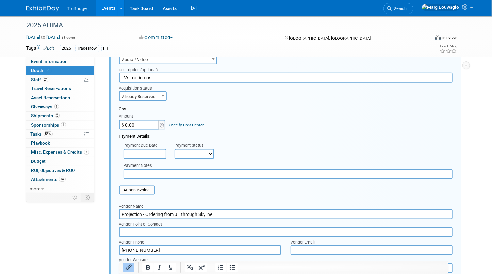
scroll to position [538, 0]
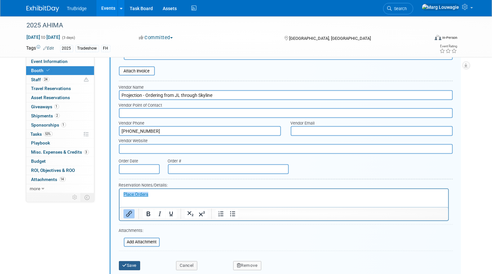
click at [132, 262] on button "Save" at bounding box center [130, 266] width 22 height 9
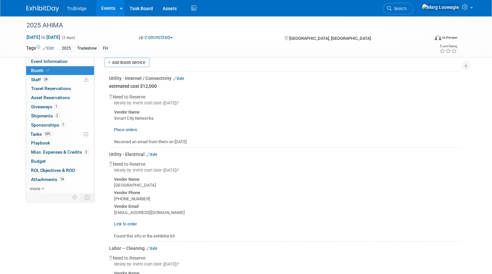
scroll to position [145, 0]
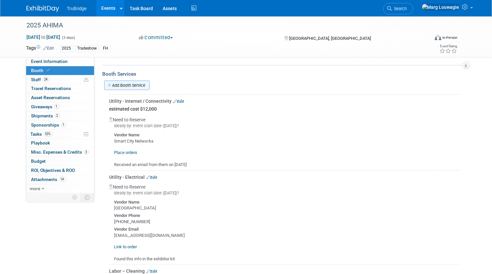
click at [133, 85] on link "Add Booth Service" at bounding box center [126, 85] width 45 height 9
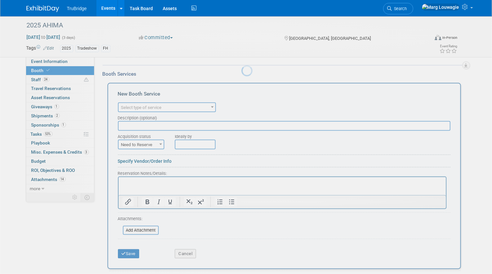
scroll to position [0, 0]
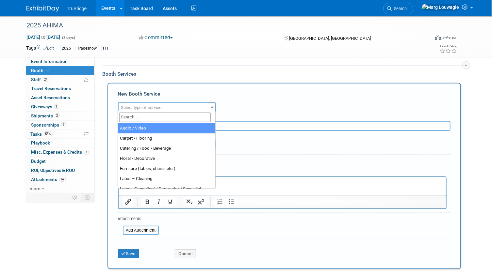
click at [136, 106] on span "Select type of service" at bounding box center [141, 107] width 41 height 5
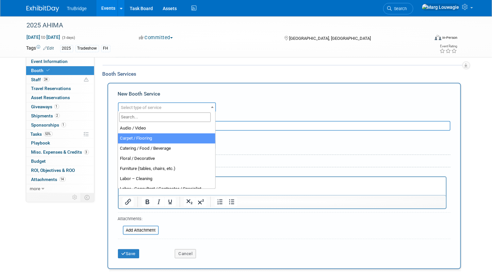
select select "4"
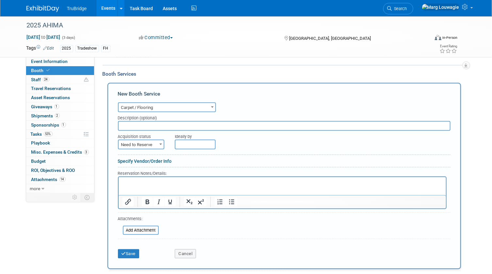
click at [140, 123] on input "text" at bounding box center [284, 126] width 333 height 10
click at [136, 184] on p "Rich Text Area. Press ALT-0 for help." at bounding box center [282, 183] width 320 height 6
click at [145, 142] on span "Need to Reserve" at bounding box center [141, 144] width 45 height 9
select select "2"
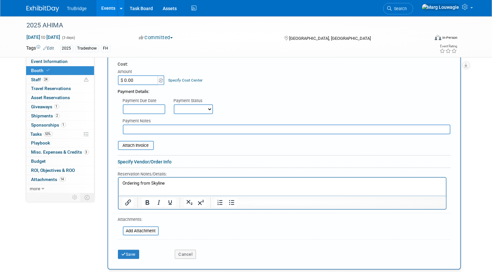
scroll to position [294, 0]
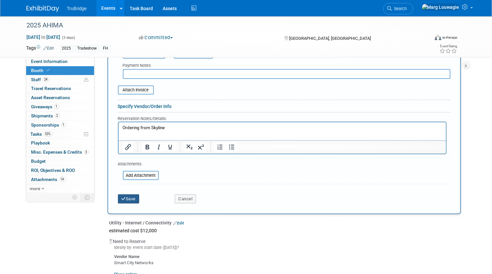
click at [135, 196] on button "Save" at bounding box center [129, 199] width 22 height 9
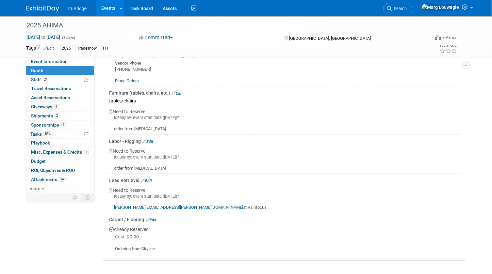
scroll to position [454, 0]
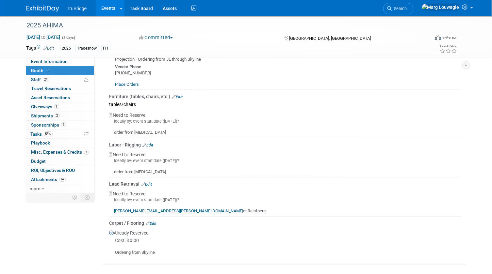
click at [151, 143] on link "Edit" at bounding box center [148, 145] width 11 height 5
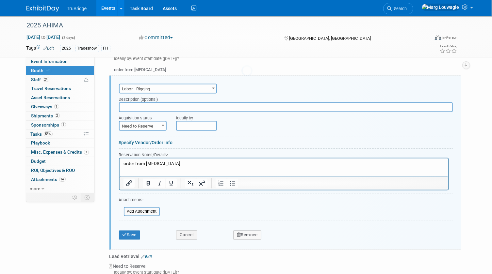
scroll to position [0, 0]
click at [187, 235] on button "Cancel" at bounding box center [186, 235] width 21 height 9
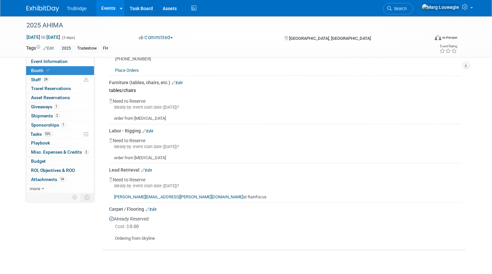
scroll to position [454, 0]
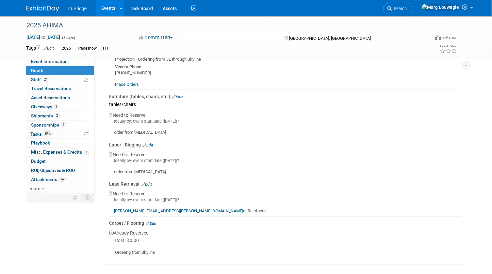
click at [151, 143] on link "Edit" at bounding box center [148, 145] width 11 height 5
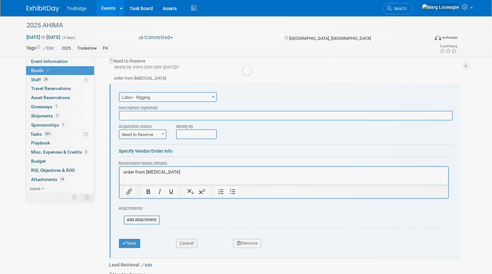
scroll to position [0, 0]
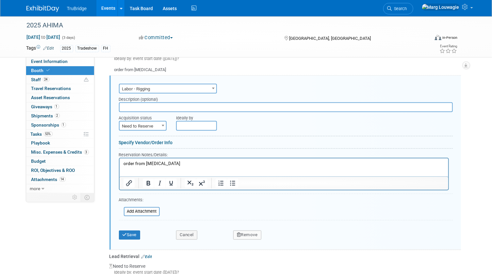
click at [146, 123] on span "Need to Reserve" at bounding box center [143, 126] width 47 height 9
select select "2"
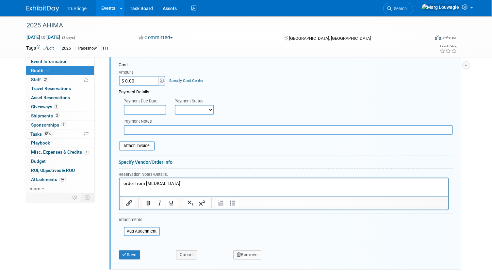
scroll to position [606, 0]
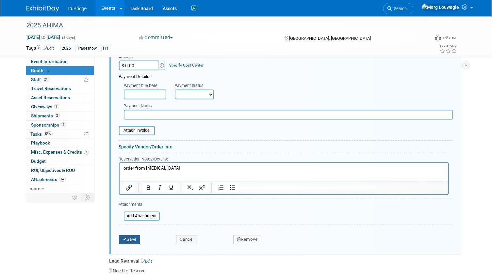
click at [138, 236] on button "Save" at bounding box center [130, 240] width 22 height 9
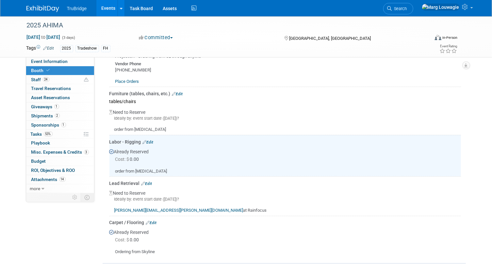
scroll to position [397, 0]
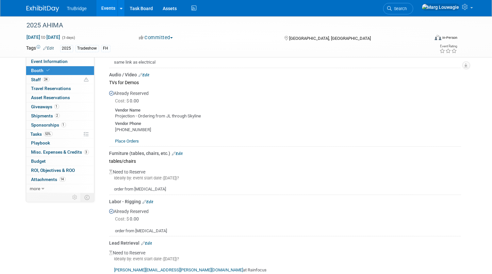
click at [182, 153] on link "Edit" at bounding box center [177, 154] width 11 height 5
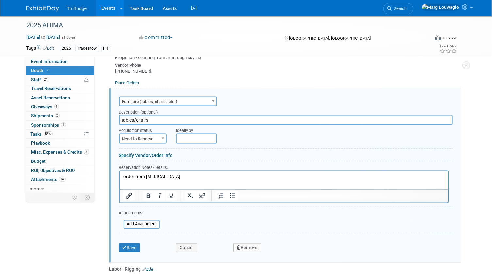
scroll to position [469, 0]
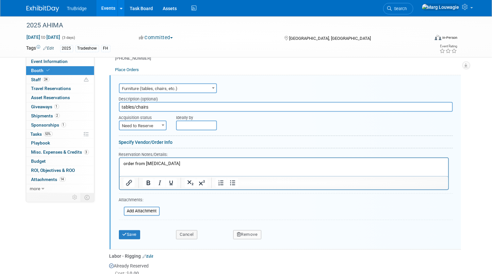
click at [177, 163] on p "order from T3" at bounding box center [283, 164] width 321 height 6
click at [126, 233] on icon "submit" at bounding box center [125, 235] width 5 height 4
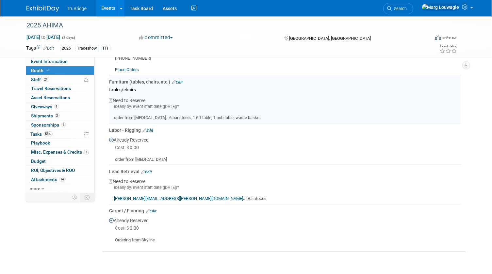
click at [179, 80] on link "Edit" at bounding box center [177, 82] width 11 height 5
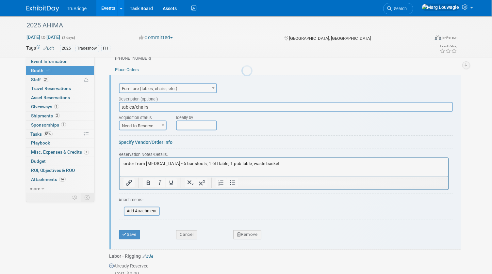
scroll to position [0, 0]
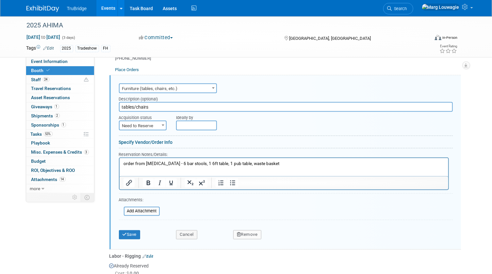
click at [152, 123] on span "Need to Reserve" at bounding box center [143, 126] width 47 height 9
select select "2"
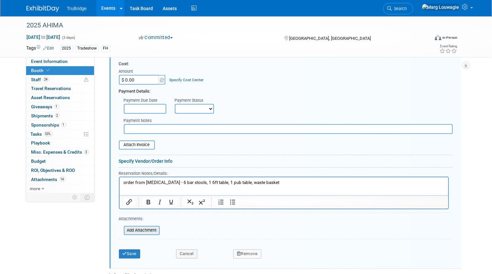
scroll to position [558, 0]
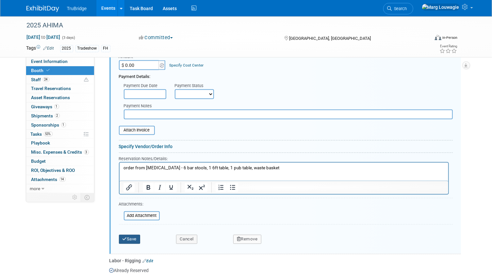
click at [138, 235] on button "Save" at bounding box center [130, 239] width 22 height 9
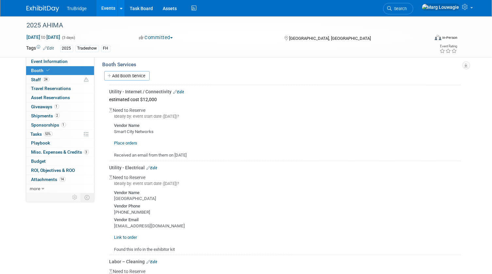
scroll to position [43, 0]
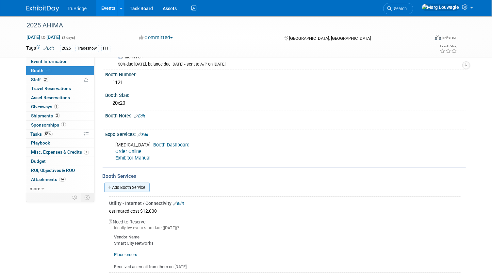
click at [134, 185] on link "Add Booth Service" at bounding box center [126, 187] width 45 height 9
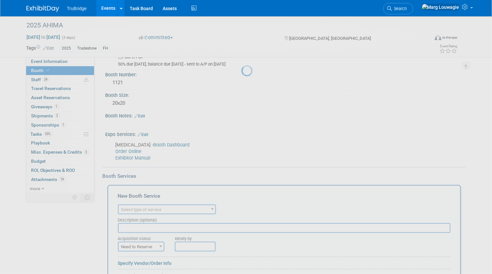
scroll to position [0, 0]
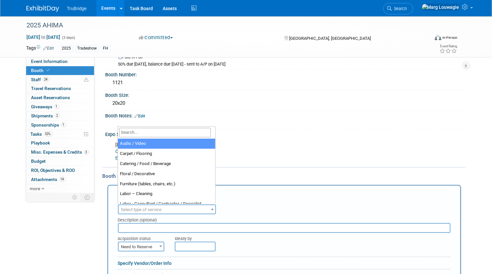
click at [146, 207] on span "Select type of service" at bounding box center [141, 209] width 41 height 5
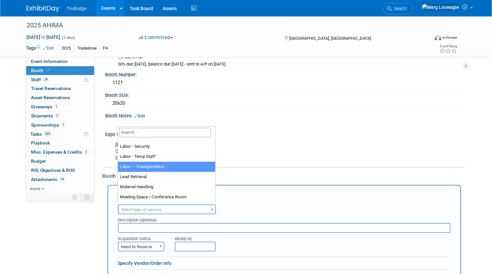
scroll to position [119, 0]
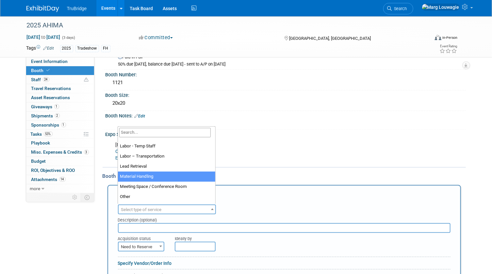
select select "10"
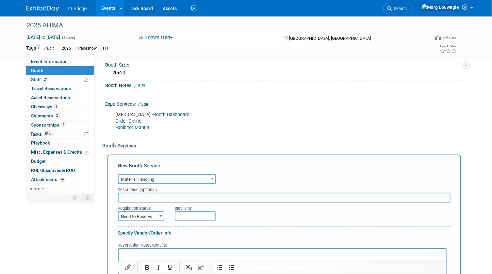
scroll to position [103, 0]
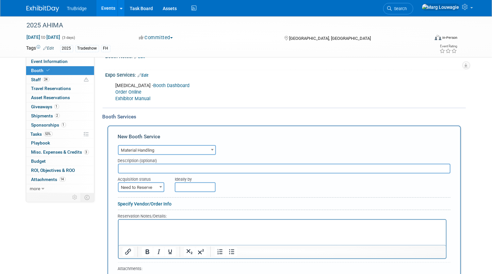
click at [154, 169] on input "text" at bounding box center [284, 169] width 333 height 10
click at [153, 183] on span "Need to Reserve" at bounding box center [141, 187] width 45 height 9
select select "2"
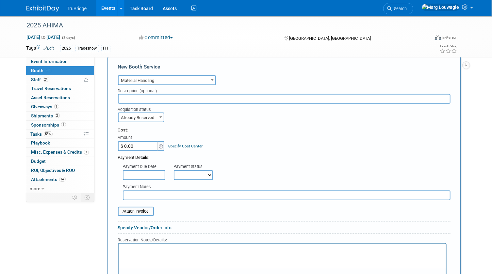
scroll to position [192, 0]
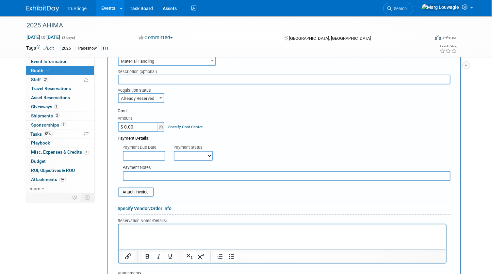
click at [142, 230] on p "Rich Text Area. Press ALT-0 for help." at bounding box center [282, 230] width 320 height 6
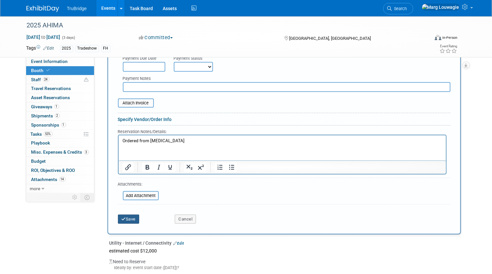
click at [135, 220] on button "Save" at bounding box center [129, 219] width 22 height 9
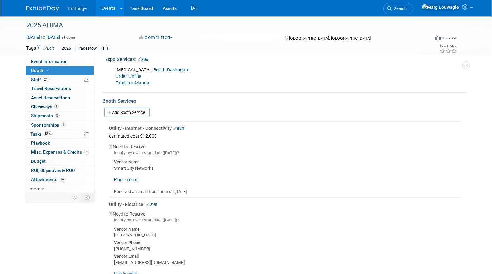
scroll to position [119, 0]
click at [132, 179] on link "Place orders" at bounding box center [125, 179] width 23 height 5
click at [182, 127] on link "Edit" at bounding box center [178, 128] width 11 height 5
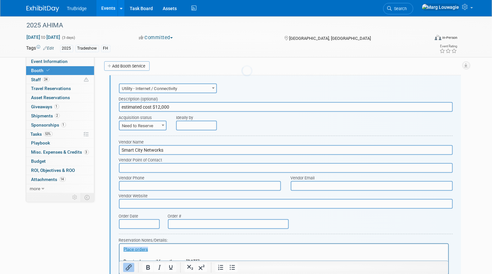
scroll to position [0, 0]
click at [175, 105] on input "estimated cost $12,000" at bounding box center [286, 107] width 334 height 10
click at [164, 124] on span at bounding box center [163, 125] width 7 height 8
select select "2"
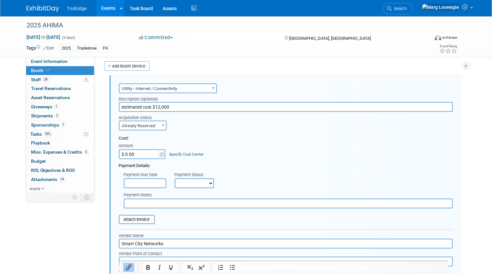
click at [148, 153] on input "$ 0.00" at bounding box center [139, 155] width 41 height 10
type input "$ 14,000.00"
click at [265, 159] on div "Payment Details:" at bounding box center [286, 164] width 334 height 10
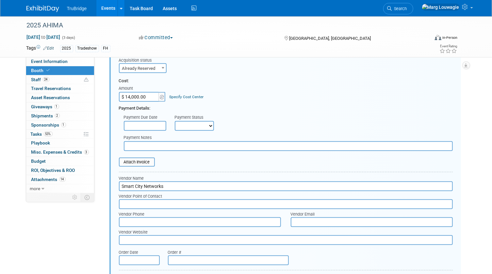
scroll to position [224, 0]
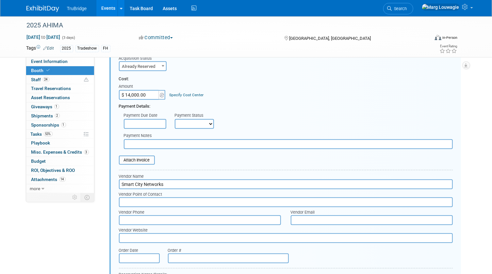
click at [172, 143] on input "text" at bounding box center [288, 144] width 329 height 10
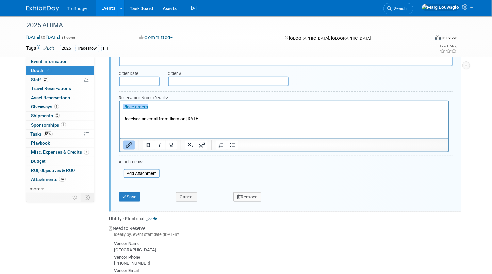
scroll to position [402, 0]
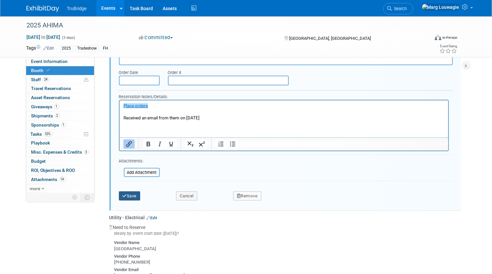
type input "should receive a link to pay"
click at [132, 196] on button "Save" at bounding box center [130, 196] width 22 height 9
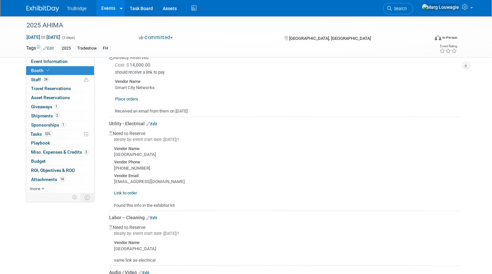
scroll to position [238, 0]
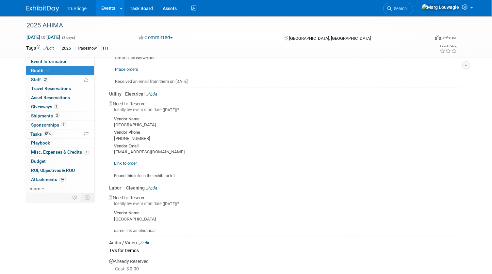
click at [131, 161] on link "Link to order" at bounding box center [125, 163] width 23 height 5
click at [69, 60] on link "Event Information" at bounding box center [60, 61] width 68 height 9
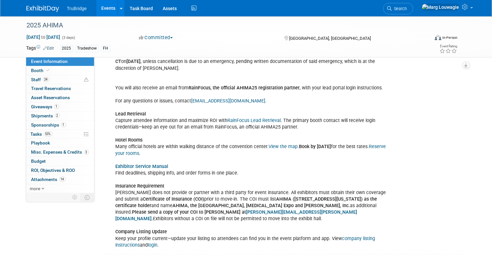
scroll to position [921, 0]
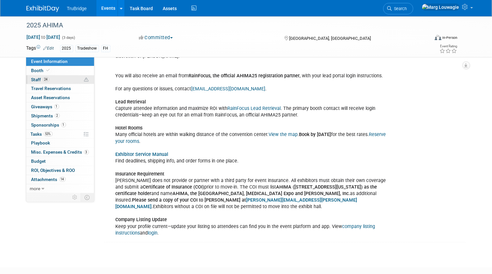
drag, startPoint x: 47, startPoint y: 71, endPoint x: 65, endPoint y: 79, distance: 20.3
click at [47, 71] on icon at bounding box center [48, 71] width 3 height 4
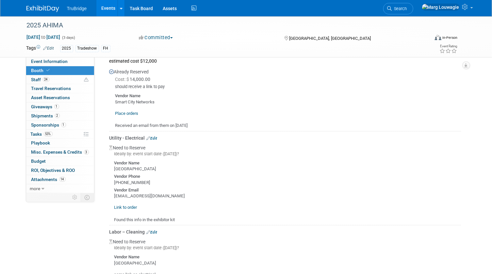
scroll to position [208, 0]
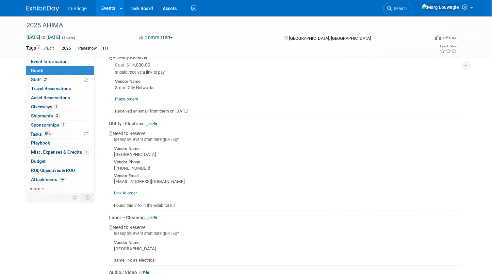
click at [155, 123] on link "Edit" at bounding box center [152, 124] width 11 height 5
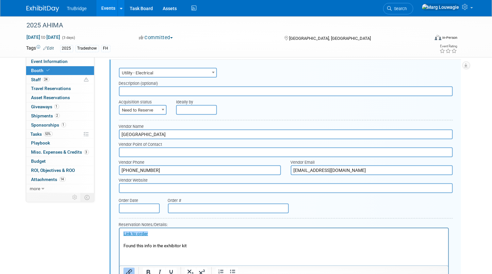
scroll to position [338, 0]
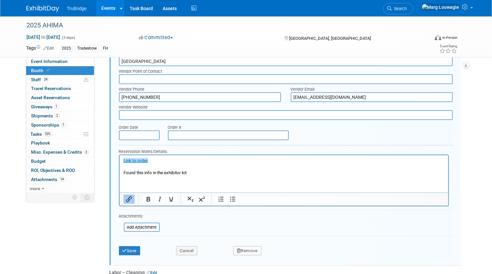
click at [201, 174] on p "﻿Link to order Found this info in the exhibitor kit" at bounding box center [283, 167] width 321 height 18
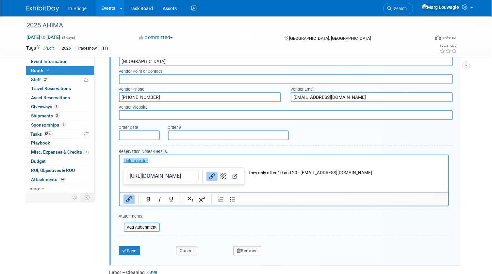
drag, startPoint x: 390, startPoint y: 171, endPoint x: 396, endPoint y: 172, distance: 6.3
click at [390, 171] on p "﻿Link to order Found this info in the exhibitor kit I have my shopping cart sav…" at bounding box center [283, 167] width 321 height 18
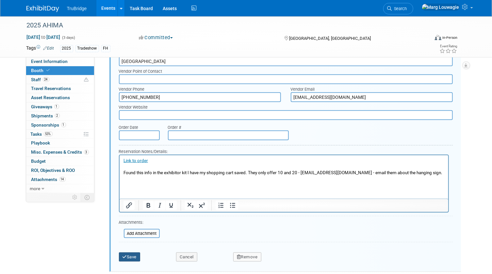
click at [134, 255] on button "Save" at bounding box center [130, 257] width 22 height 9
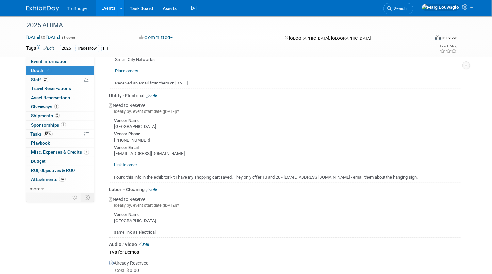
scroll to position [249, 0]
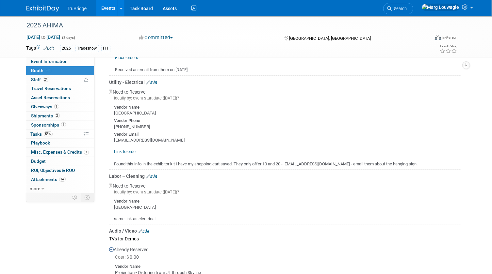
click at [152, 175] on link "Edit" at bounding box center [152, 176] width 11 height 5
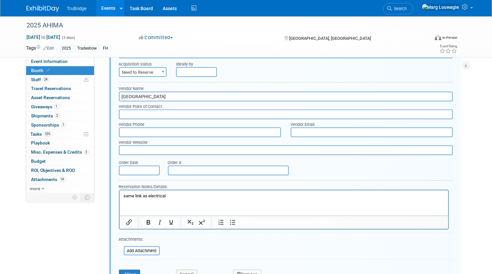
scroll to position [403, 0]
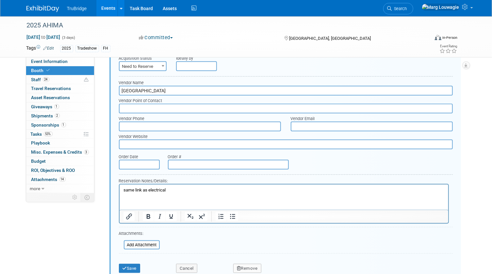
click at [179, 189] on p "same link as electrical" at bounding box center [283, 190] width 321 height 6
click at [128, 269] on button "Save" at bounding box center [130, 268] width 22 height 9
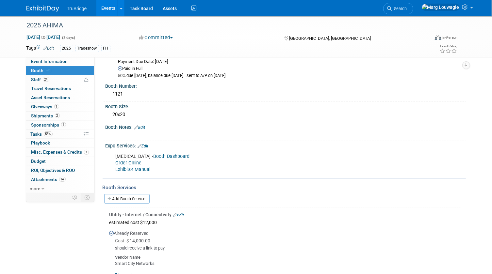
scroll to position [17, 0]
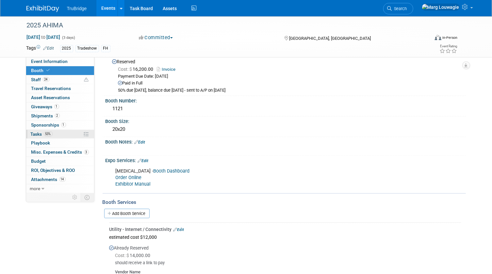
click at [33, 132] on span "Tasks 53%" at bounding box center [42, 134] width 22 height 5
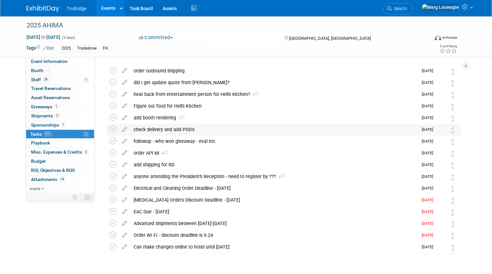
scroll to position [39, 0]
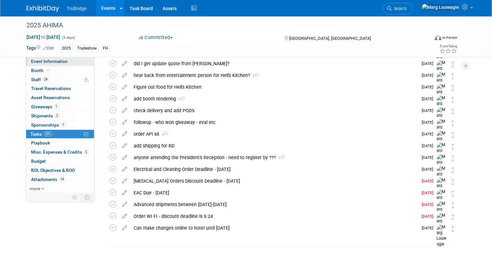
click at [59, 60] on span "Event Information" at bounding box center [49, 61] width 37 height 5
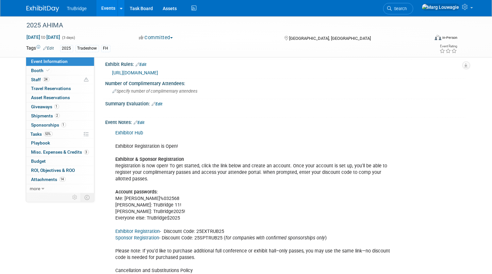
scroll to position [683, 0]
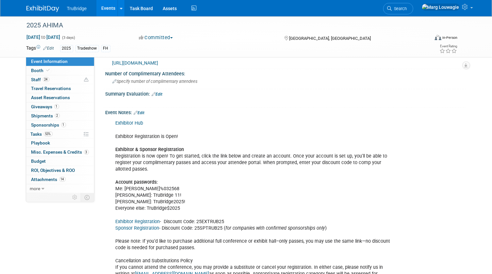
click at [135, 121] on link "Exhibitor Hub" at bounding box center [130, 124] width 28 height 6
click at [38, 134] on span "Tasks 53%" at bounding box center [42, 134] width 22 height 5
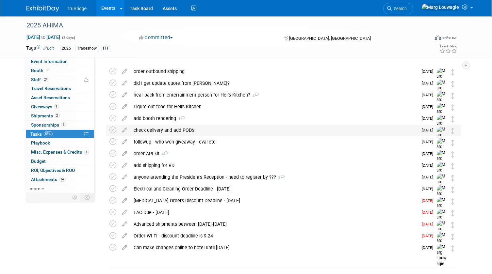
scroll to position [39, 0]
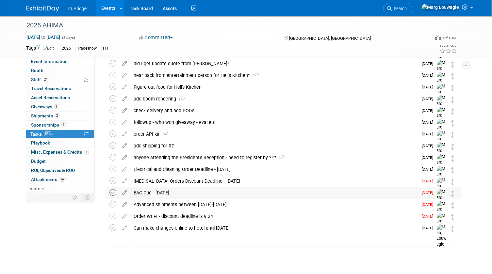
click at [114, 192] on icon at bounding box center [113, 192] width 7 height 7
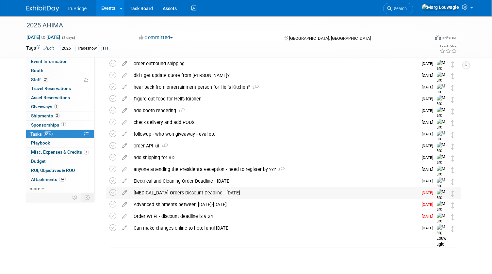
scroll to position [26, 0]
click at [113, 217] on icon at bounding box center [113, 216] width 7 height 7
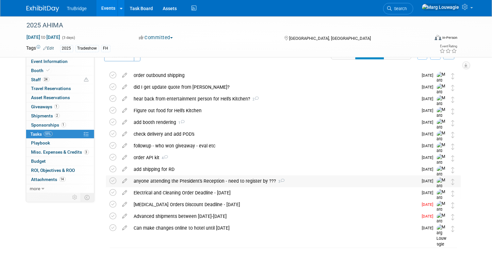
scroll to position [15, 0]
click at [112, 204] on icon at bounding box center [113, 205] width 7 height 7
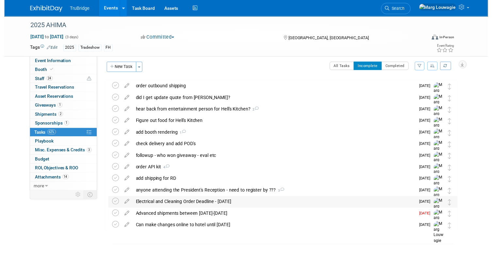
scroll to position [3, 0]
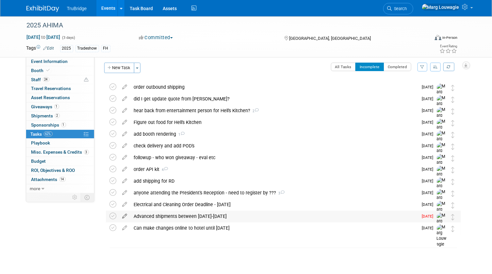
click at [126, 215] on icon at bounding box center [124, 215] width 11 height 8
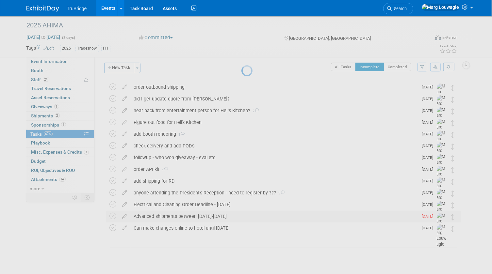
select select "8"
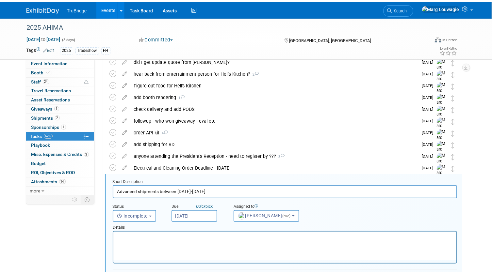
scroll to position [118, 0]
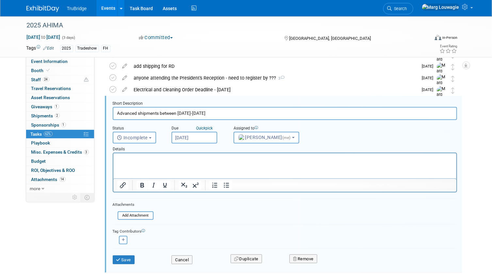
click at [180, 137] on input "Sep 10, 2025" at bounding box center [195, 138] width 46 height 12
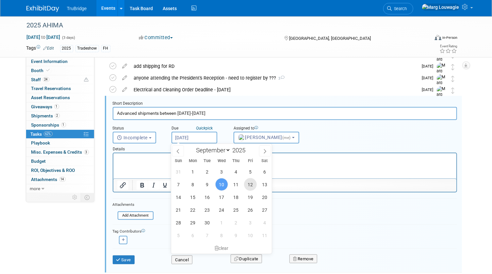
click at [248, 186] on span "12" at bounding box center [250, 184] width 13 height 13
type input "Sep 12, 2025"
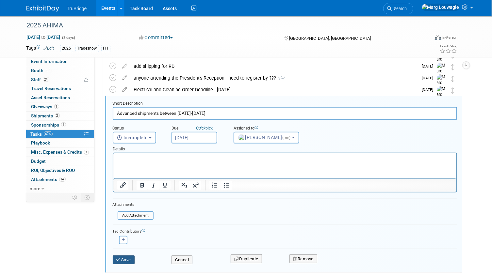
click at [130, 258] on button "Save" at bounding box center [124, 260] width 22 height 9
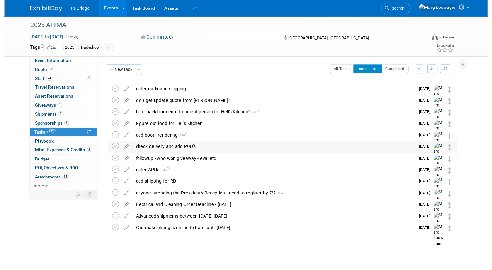
scroll to position [0, 0]
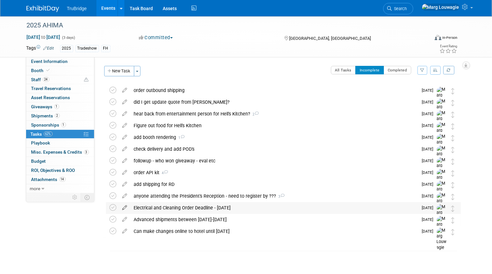
click at [126, 207] on icon at bounding box center [124, 207] width 11 height 8
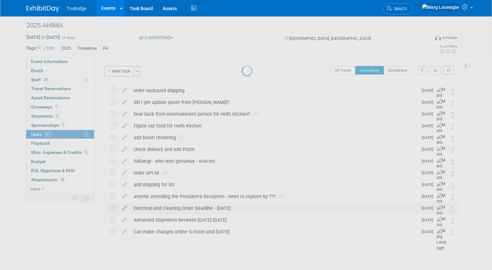
select select "8"
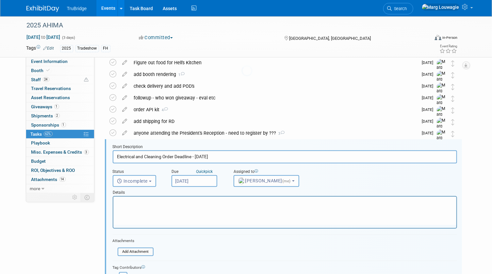
scroll to position [106, 0]
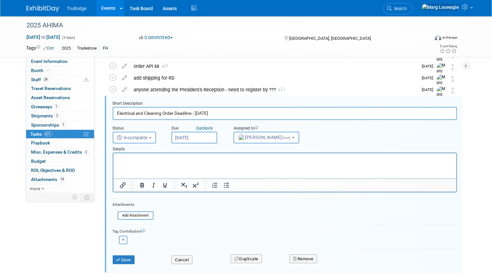
click at [196, 139] on input "Sep 15, 2025" at bounding box center [195, 138] width 46 height 12
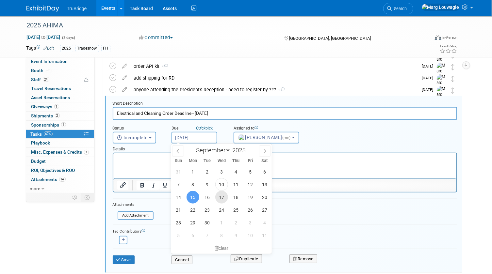
click at [219, 195] on span "17" at bounding box center [221, 197] width 13 height 13
type input "[DATE]"
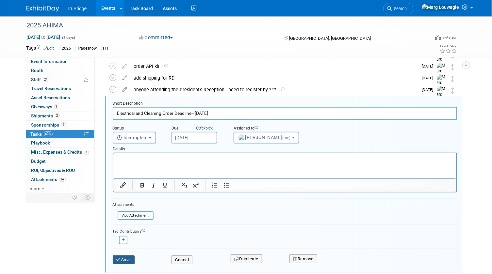
click at [129, 260] on button "Save" at bounding box center [124, 260] width 22 height 9
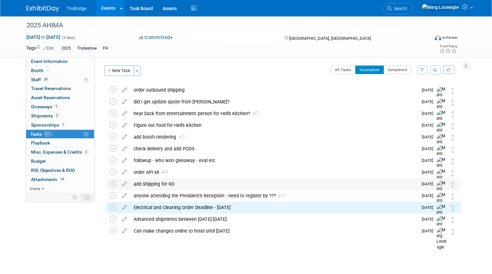
scroll to position [0, 0]
